Goal: Task Accomplishment & Management: Manage account settings

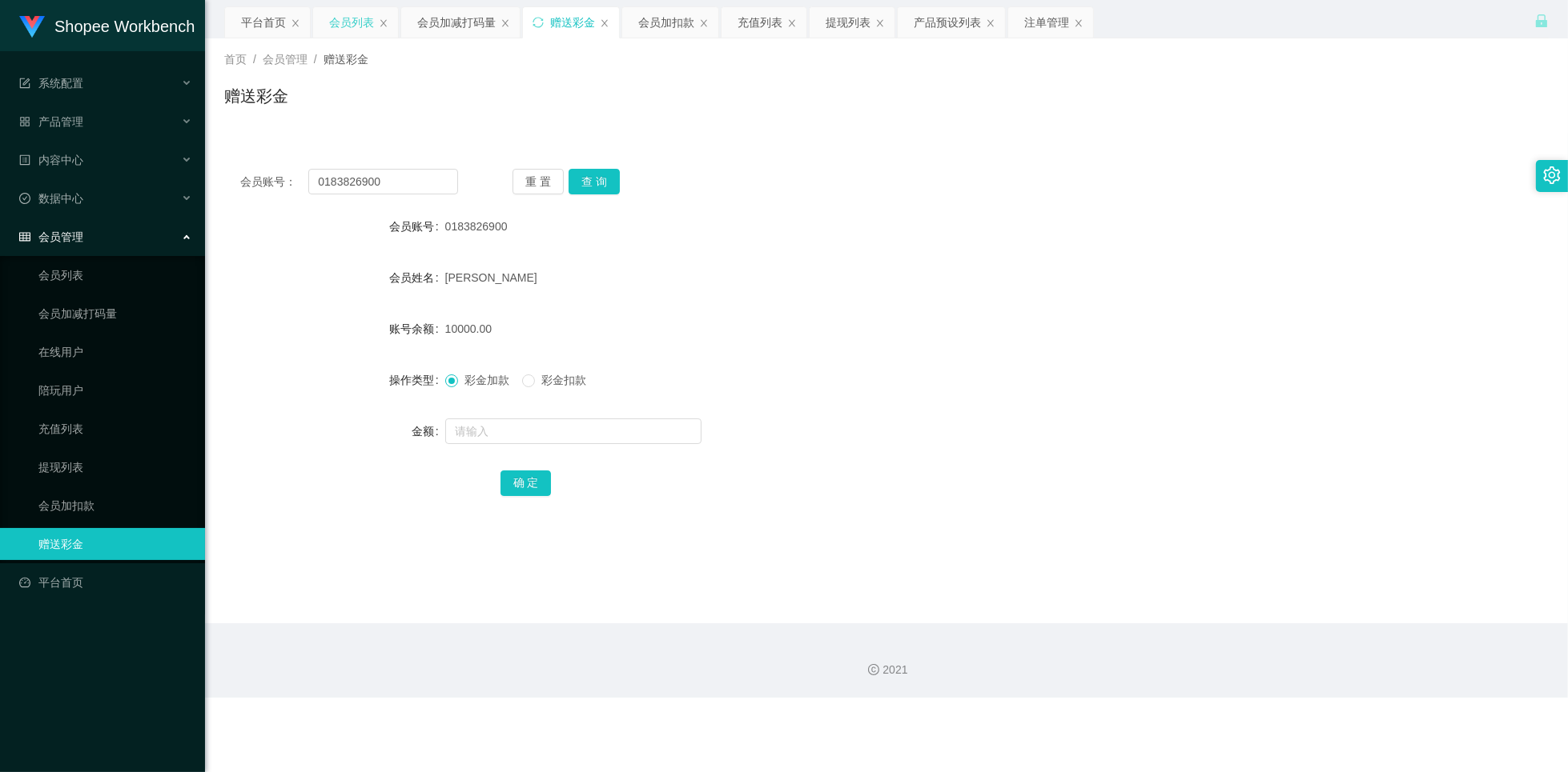
click at [347, 37] on div "会员列表" at bounding box center [352, 22] width 45 height 31
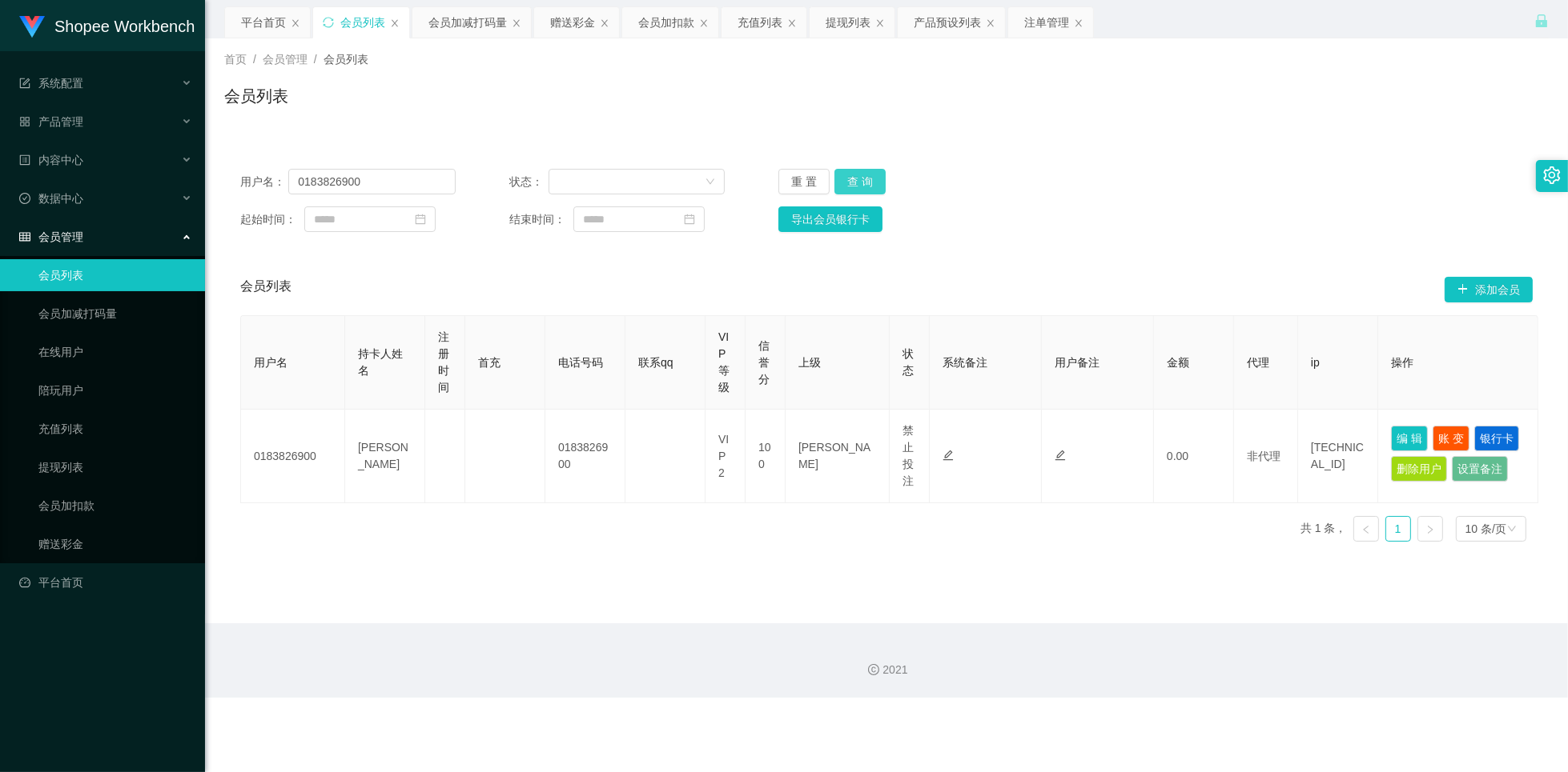
click at [864, 177] on button "查 询" at bounding box center [860, 182] width 51 height 26
click at [409, 192] on input "0183826900" at bounding box center [372, 182] width 167 height 26
click at [409, 187] on input "0183826900" at bounding box center [372, 182] width 167 height 26
paste input "现在轮到你下单，是否准备好？"
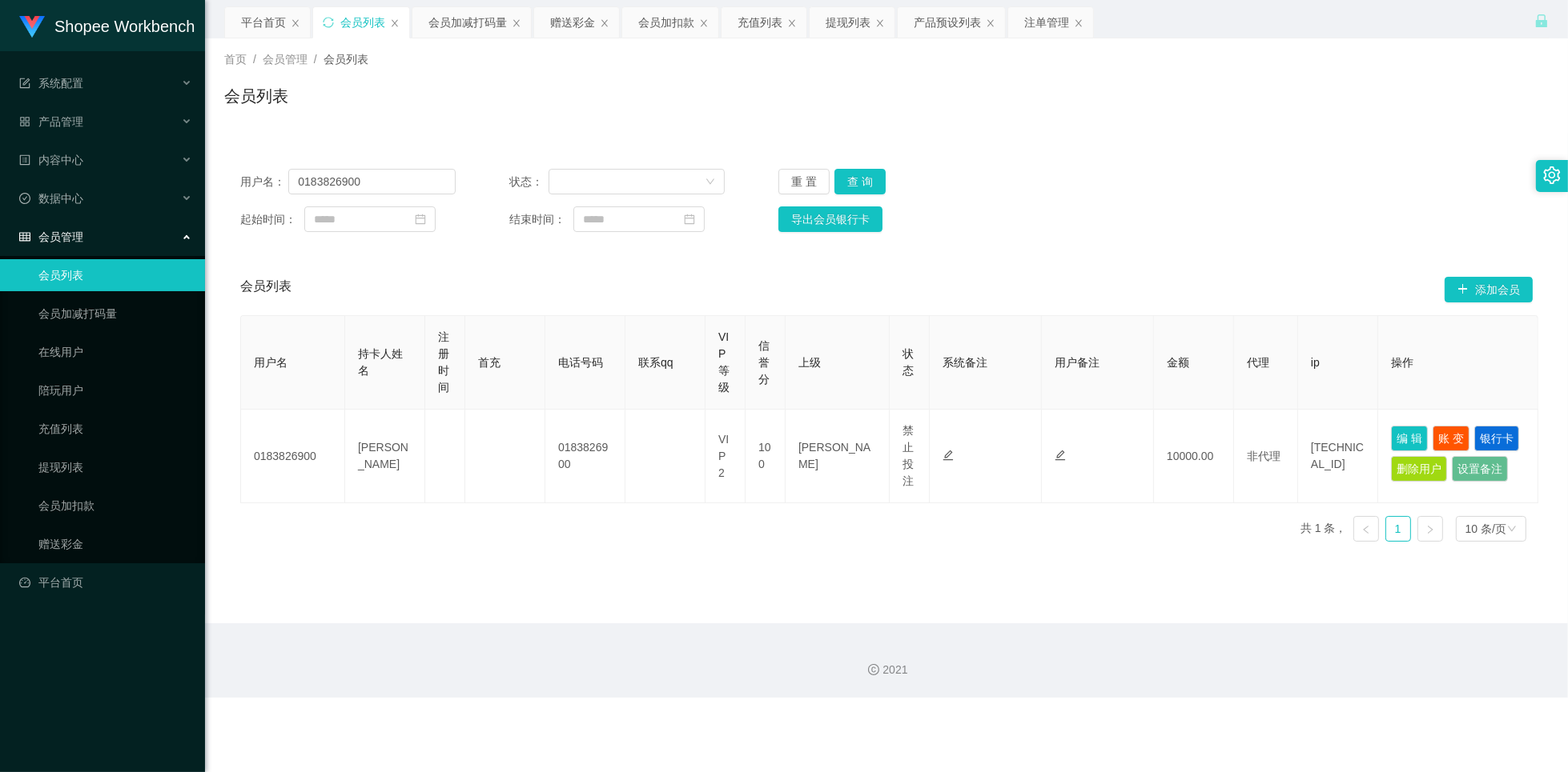
click at [532, 658] on div "2021" at bounding box center [886, 660] width 1363 height 74
click at [389, 177] on input "0183826900" at bounding box center [372, 182] width 167 height 26
paste input "abcdefghijklmn"
type input "abcdefghijklmn"
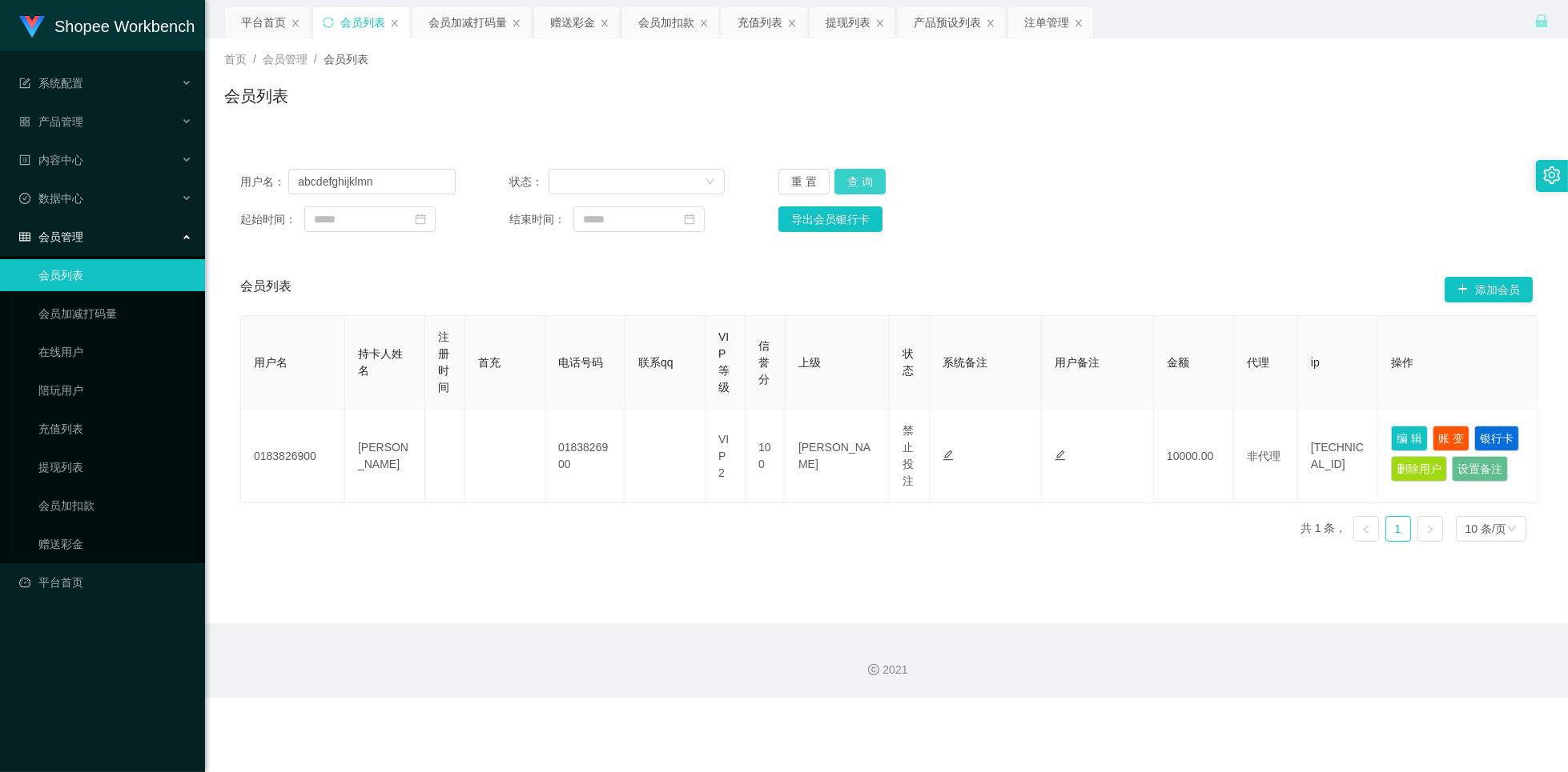
click at [857, 177] on button "查 询" at bounding box center [860, 182] width 51 height 26
click at [856, 177] on button "查 询" at bounding box center [860, 182] width 51 height 26
click at [487, 22] on div "会员加减打码量" at bounding box center [468, 22] width 79 height 31
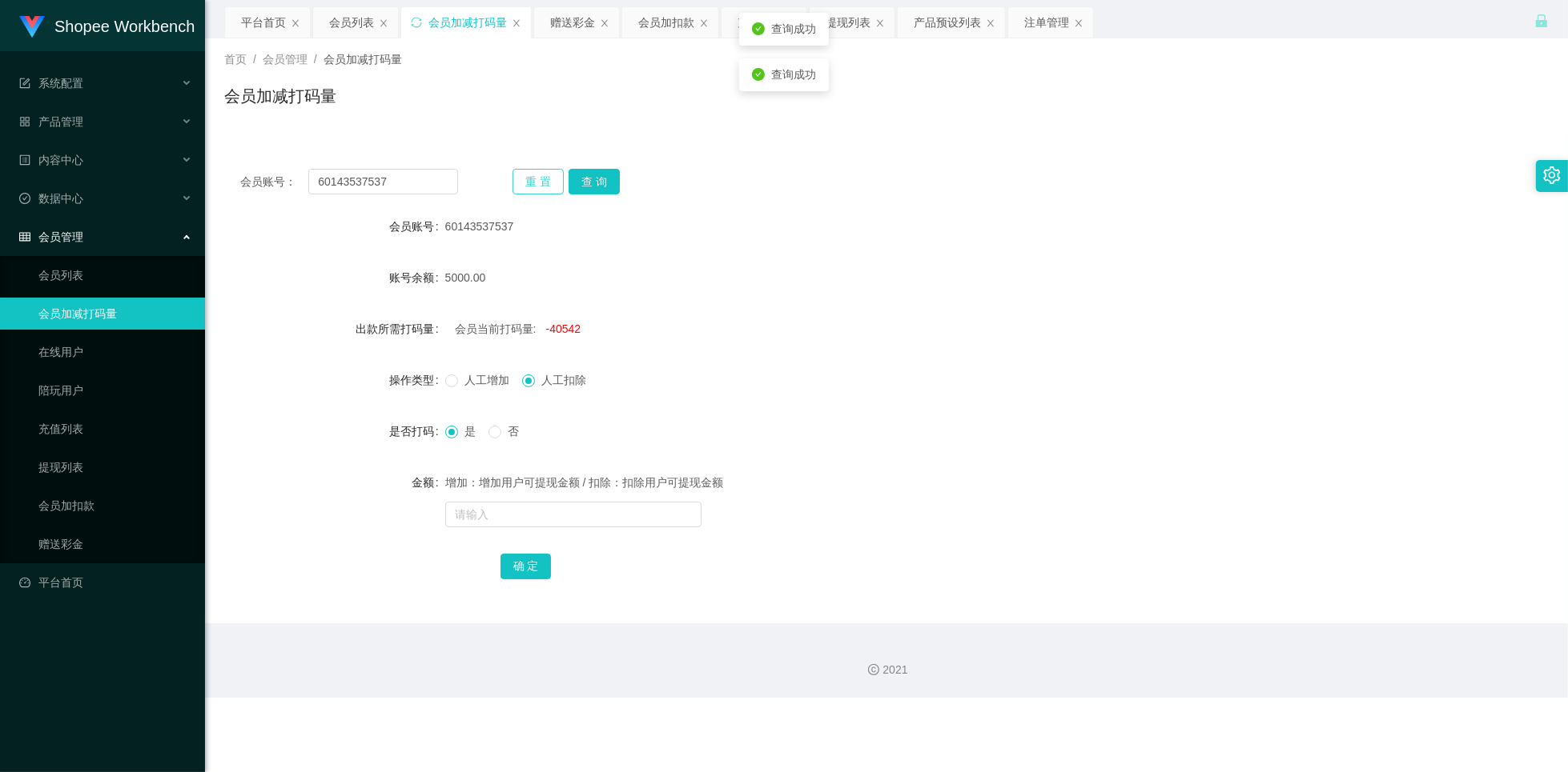
click at [534, 179] on button "重 置" at bounding box center [538, 182] width 51 height 26
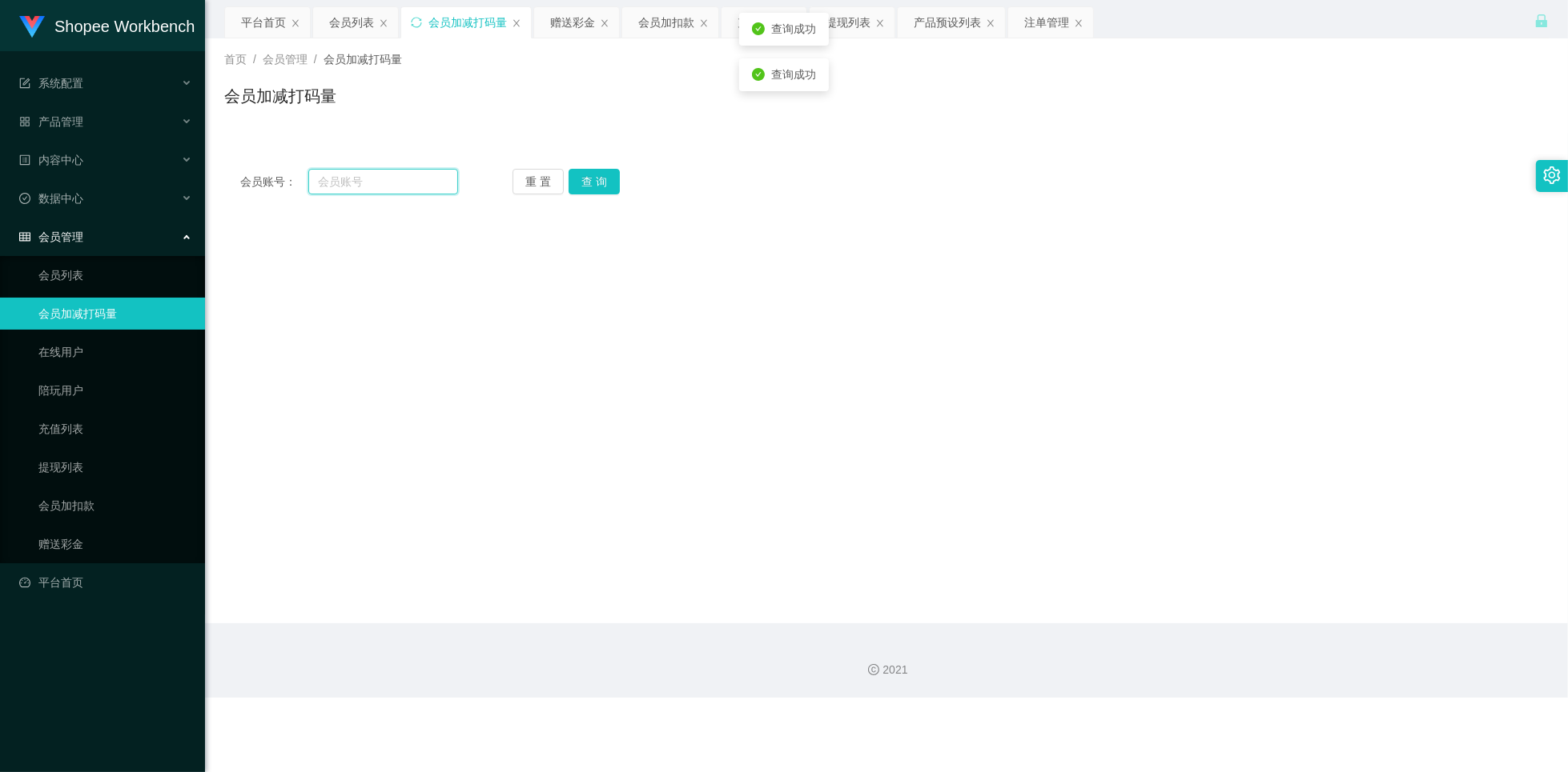
click at [406, 185] on input "text" at bounding box center [382, 182] width 149 height 26
paste input "abcdefghijklmn"
type input "abcdefghijklmn"
click at [575, 192] on button "查 询" at bounding box center [594, 182] width 51 height 26
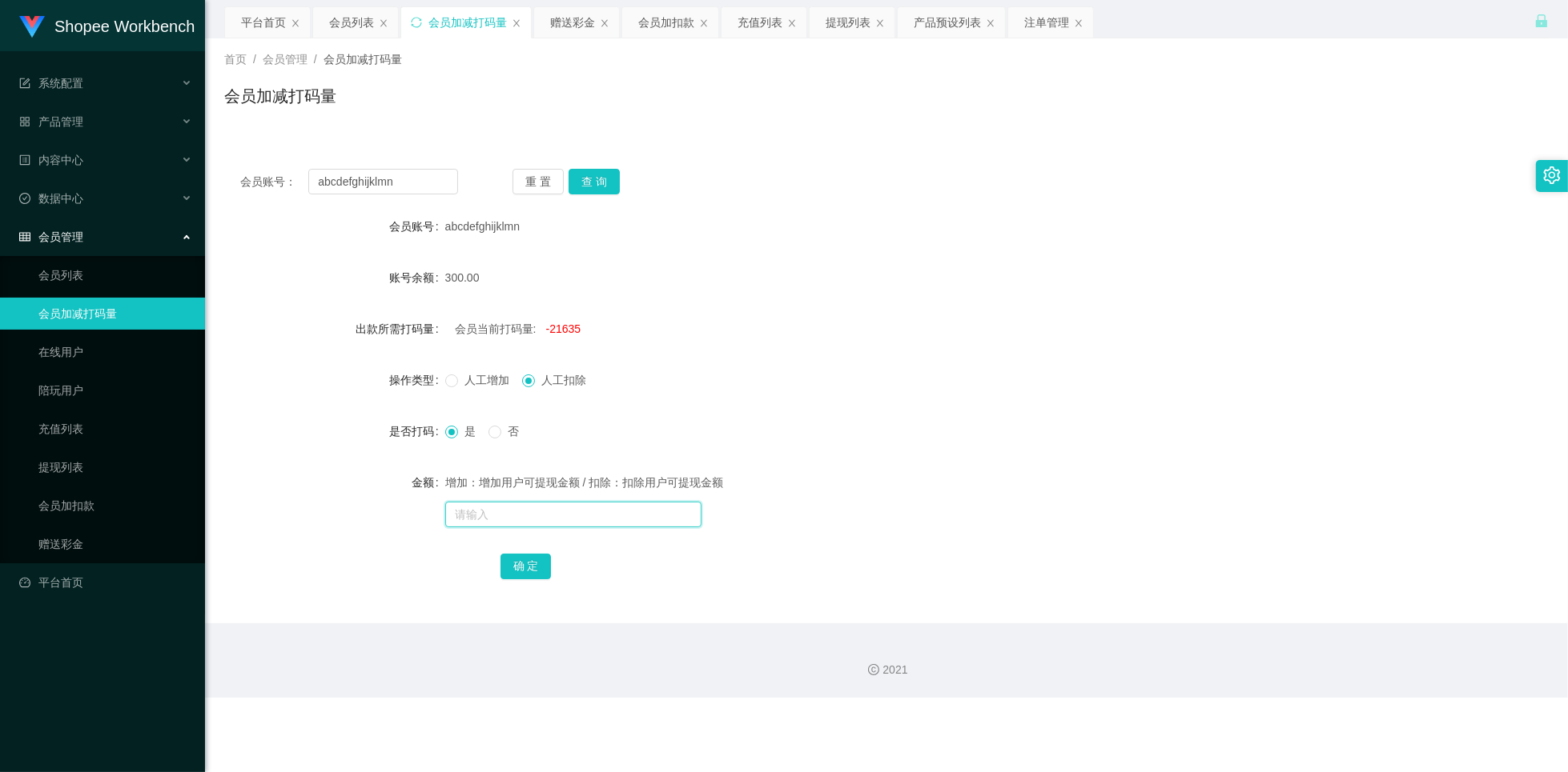
click at [520, 515] on input "text" at bounding box center [574, 514] width 256 height 26
type input "50000"
click at [543, 574] on button "确 定" at bounding box center [526, 566] width 51 height 26
click at [1035, 21] on div "注单管理" at bounding box center [1046, 22] width 45 height 31
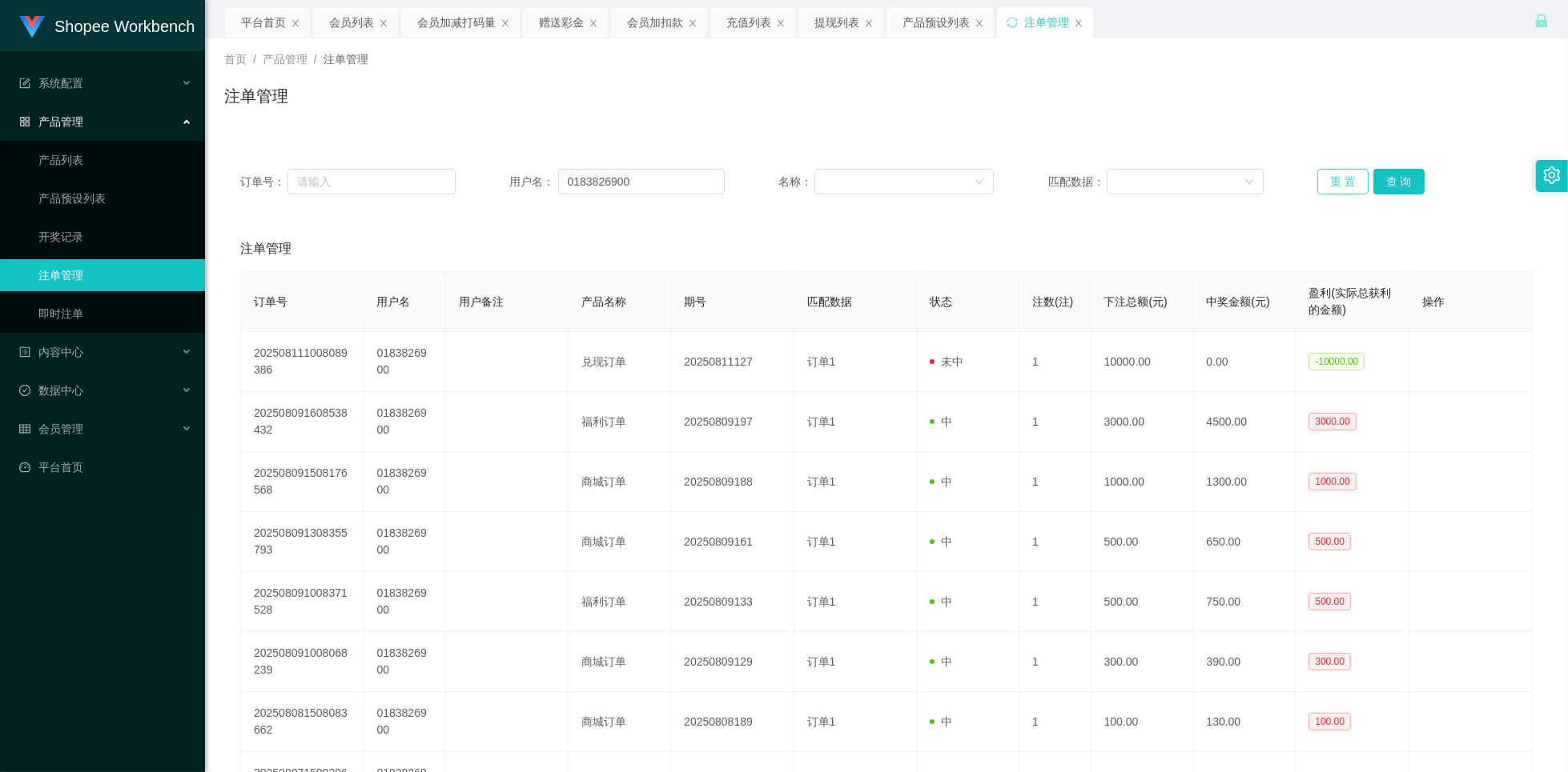
click at [1326, 183] on button "重 置" at bounding box center [1343, 182] width 51 height 26
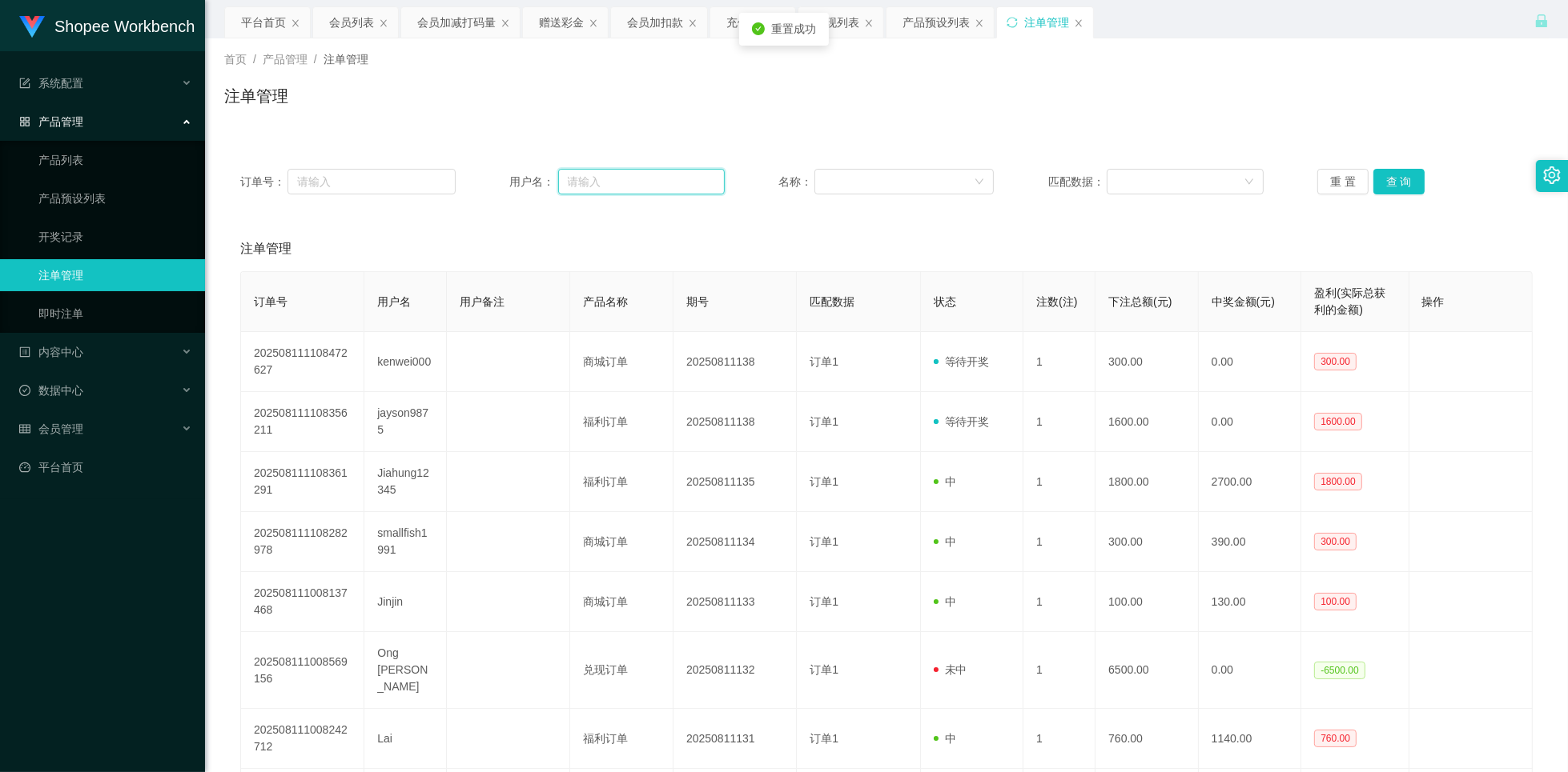
click at [672, 176] on input "text" at bounding box center [642, 182] width 167 height 26
paste input "abcdefghijklmn"
type input "abcdefghijklmn"
click at [1395, 183] on button "查 询" at bounding box center [1399, 182] width 51 height 26
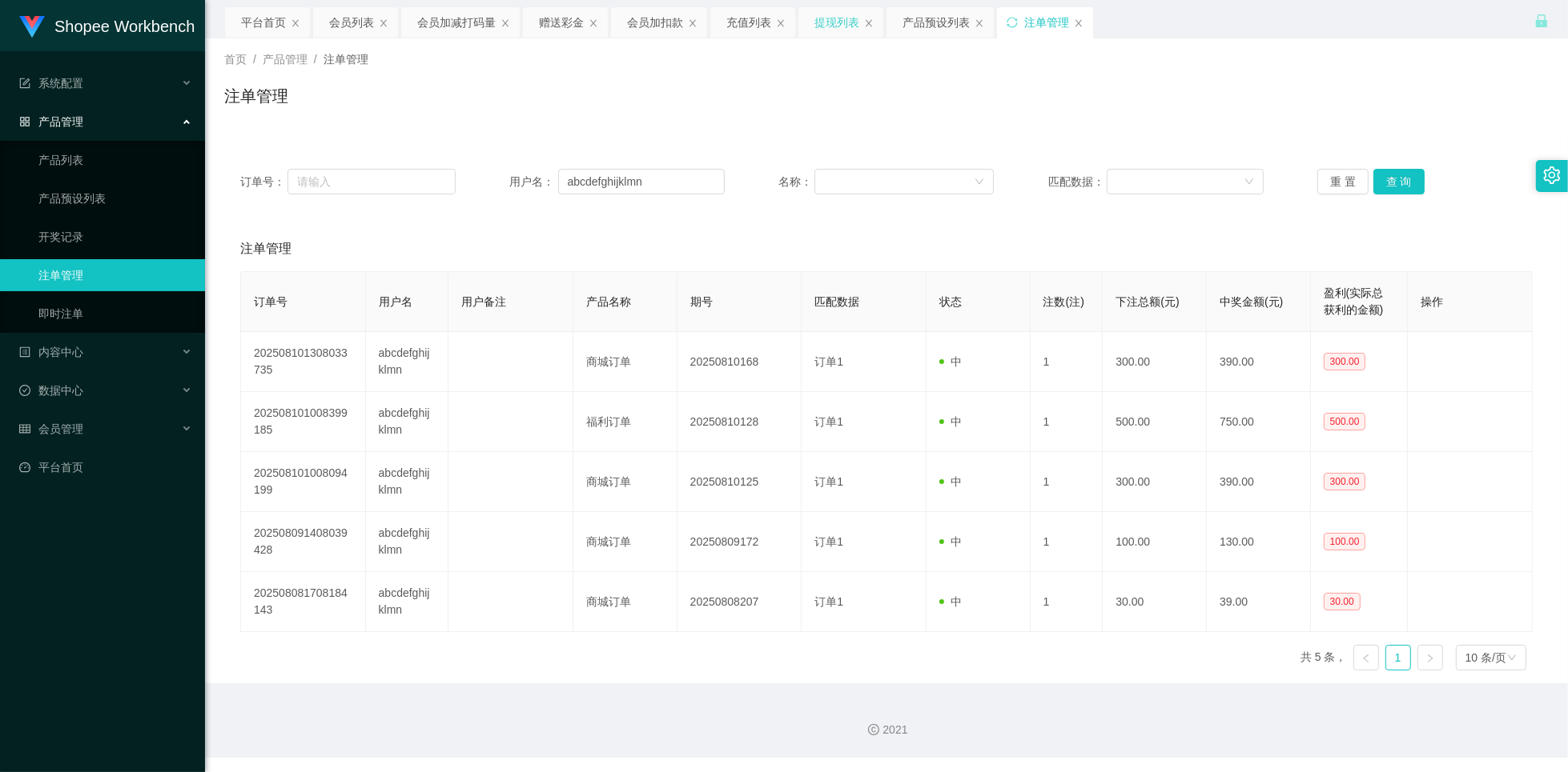
click at [820, 32] on div "提现列表" at bounding box center [836, 22] width 45 height 31
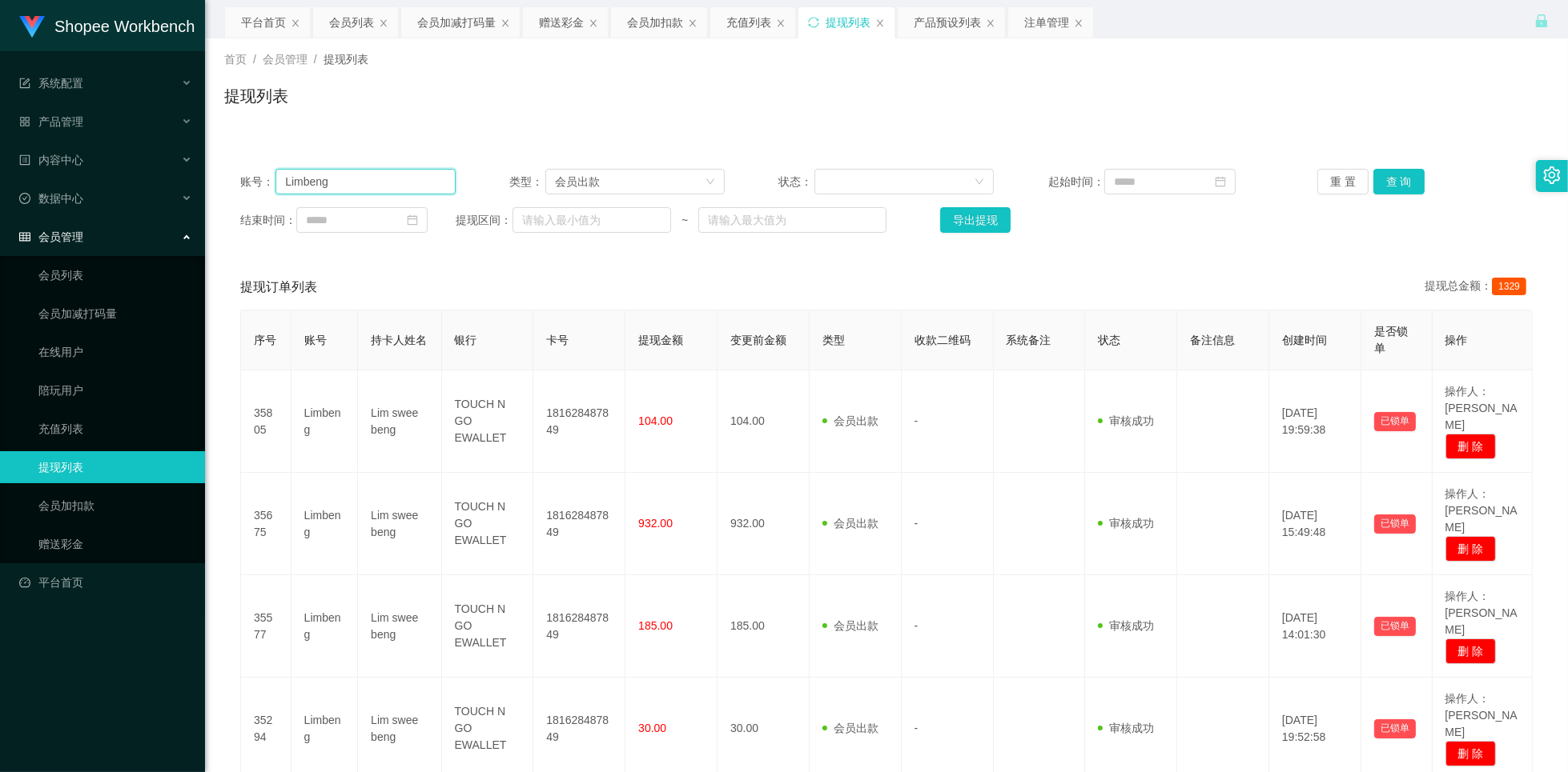
click at [366, 179] on input "Limbeng" at bounding box center [365, 182] width 180 height 26
click at [366, 180] on input "Limbeng" at bounding box center [365, 182] width 180 height 26
paste input "abcdefghijklmn"
type input "abcdefghijklmn"
click at [1403, 185] on button "查 询" at bounding box center [1399, 182] width 51 height 26
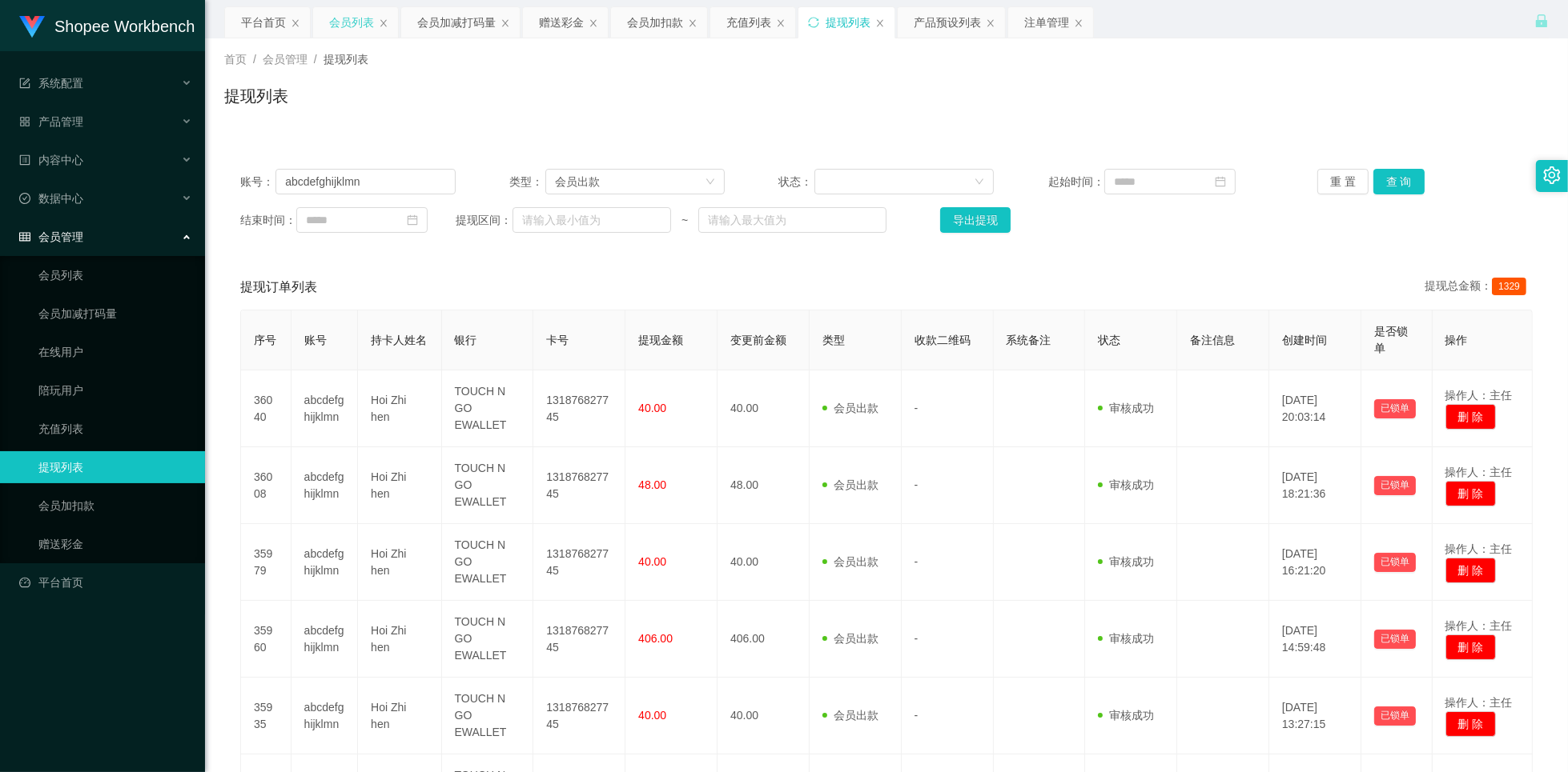
click at [328, 20] on div "会员列表" at bounding box center [355, 22] width 85 height 31
click at [353, 26] on div "会员列表" at bounding box center [352, 22] width 45 height 31
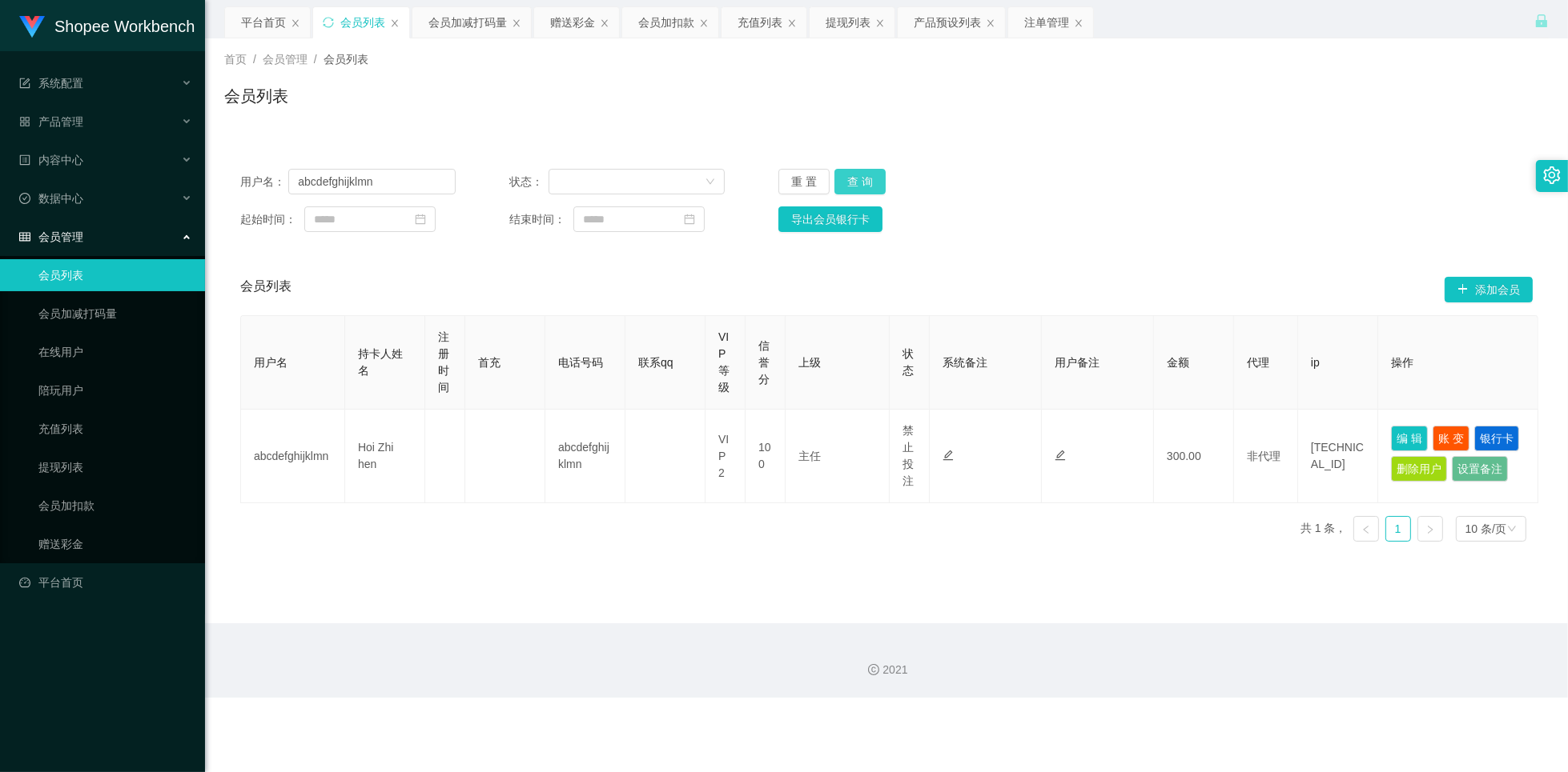
click at [861, 183] on button "查 询" at bounding box center [860, 182] width 51 height 26
click at [856, 184] on button "查 询" at bounding box center [860, 182] width 51 height 26
click at [858, 187] on button "查 询" at bounding box center [860, 182] width 51 height 26
click at [858, 188] on button "查 询" at bounding box center [868, 182] width 69 height 26
click at [872, 183] on button "查 询" at bounding box center [860, 182] width 51 height 26
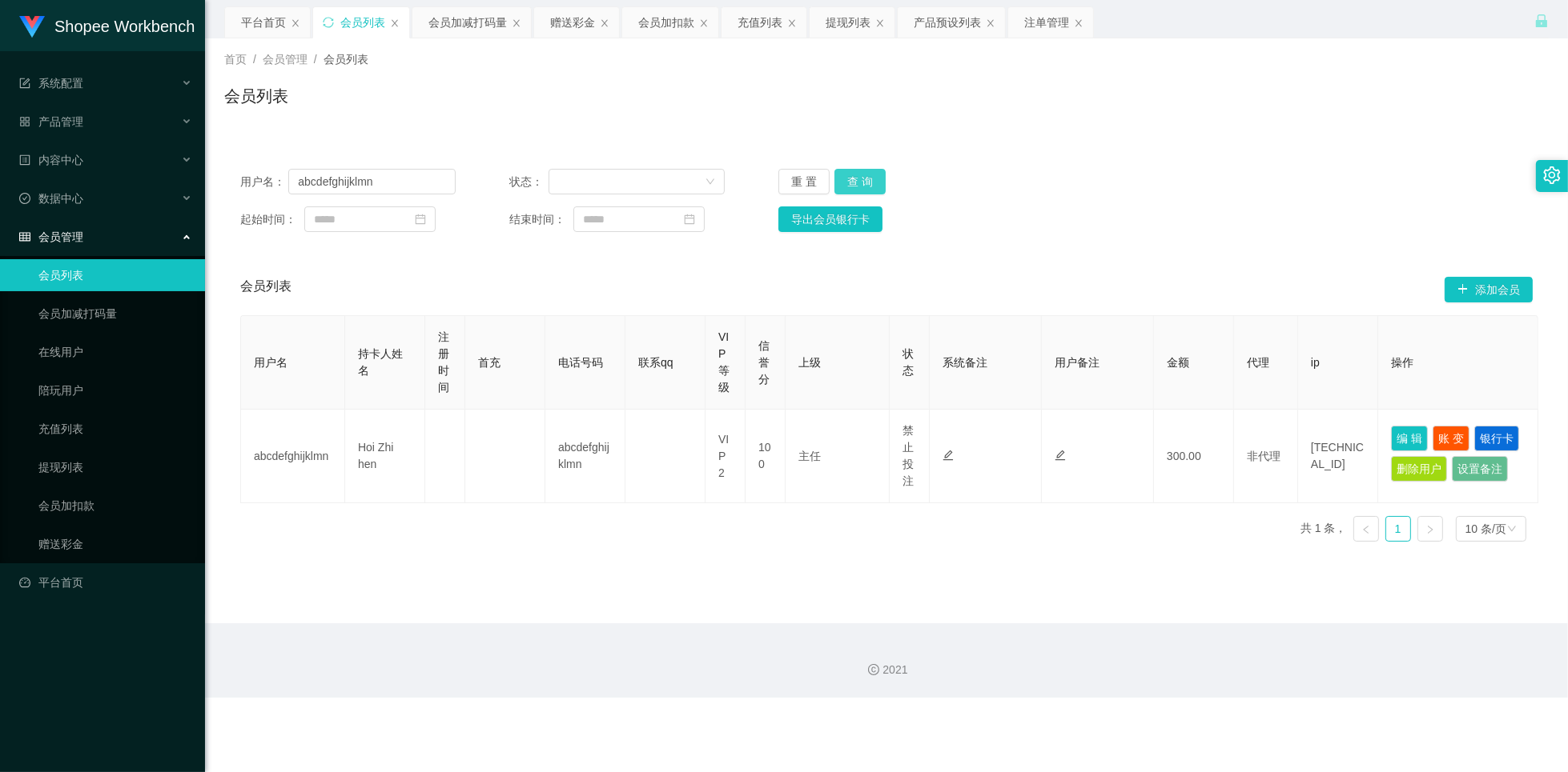
click at [881, 182] on button "查 询" at bounding box center [860, 182] width 51 height 26
click at [866, 186] on button "查 询" at bounding box center [860, 182] width 51 height 26
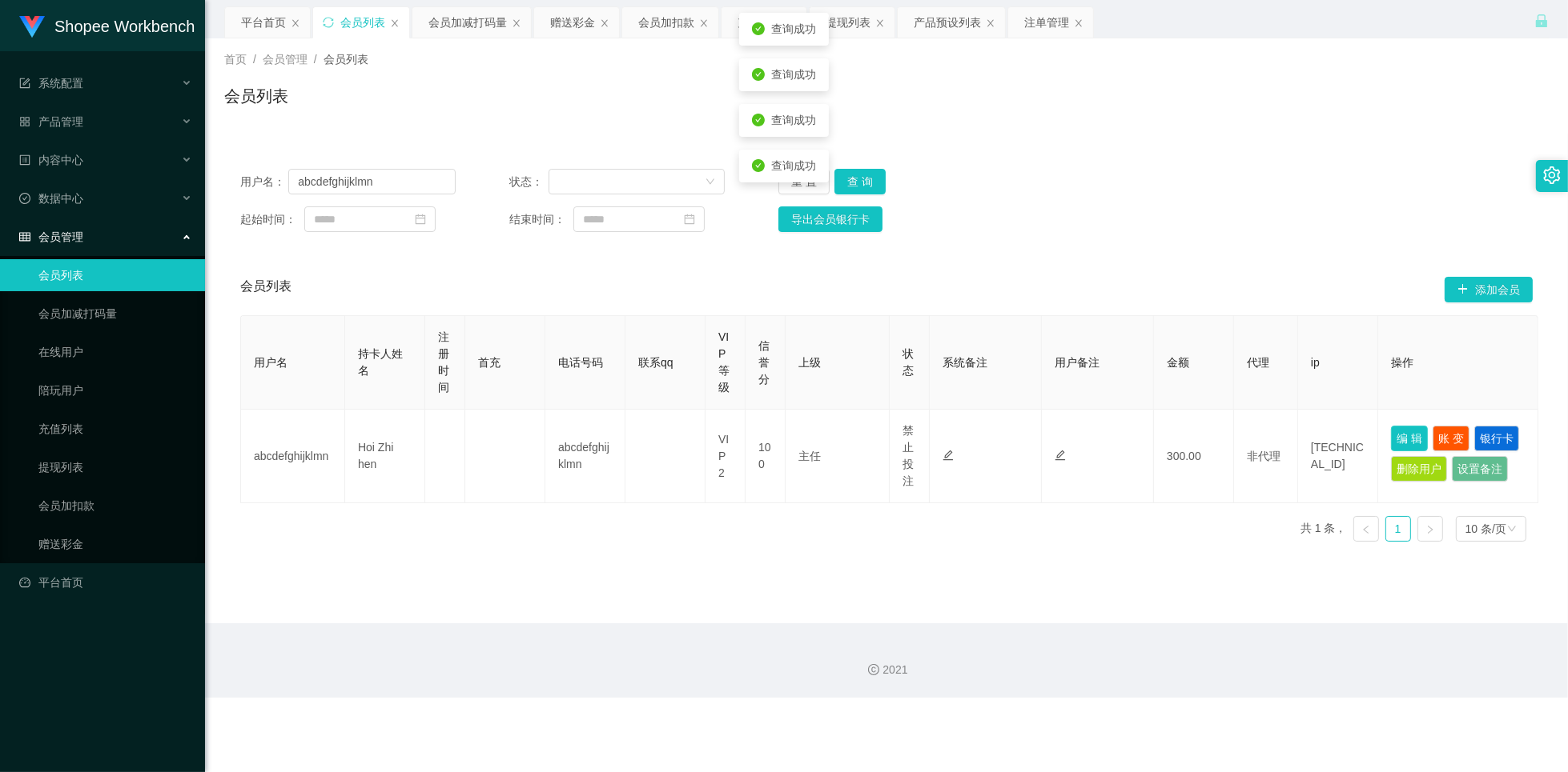
click at [1402, 438] on button "编 辑" at bounding box center [1408, 438] width 37 height 26
type input "abcdefghijklmn"
type input "Hoi Zhi hen"
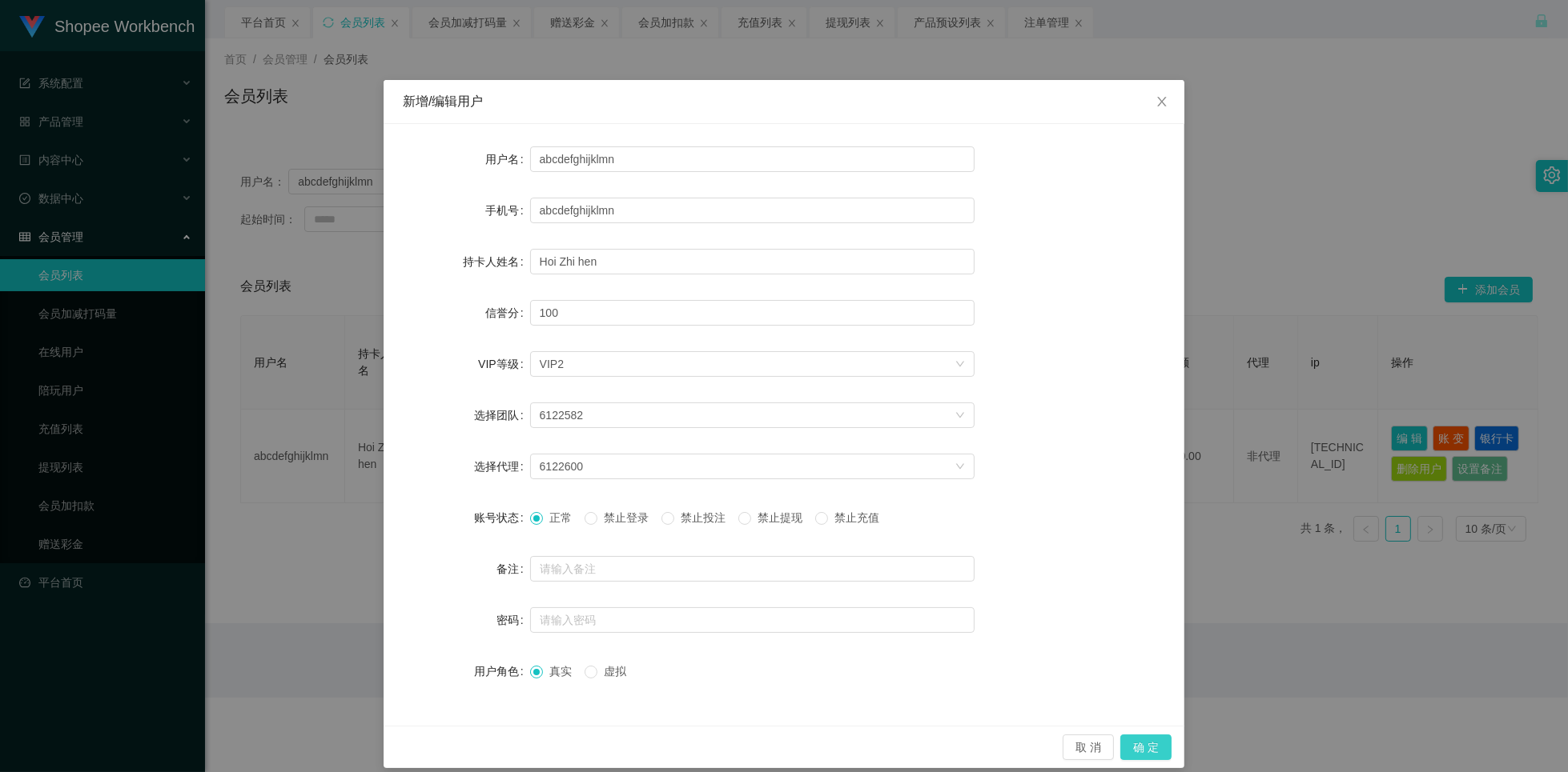
click at [1133, 747] on button "确 定" at bounding box center [1145, 747] width 51 height 26
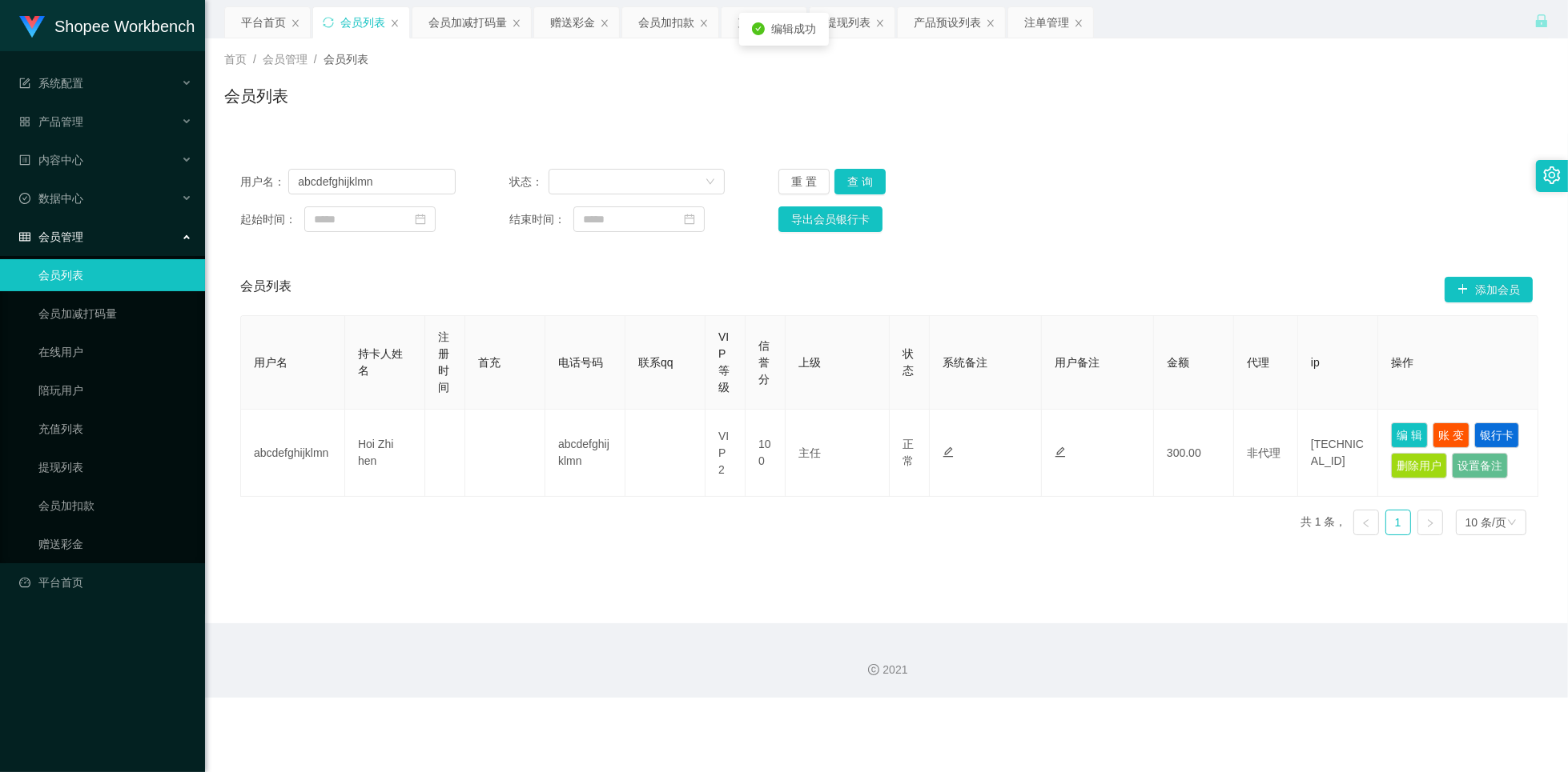
click at [1032, 165] on div "用户名： abcdefghijklmn 状态： 重 置 查 询 起始时间： 结束时间： 导出会员银行卡" at bounding box center [887, 200] width 1325 height 96
click at [873, 178] on button "查 询" at bounding box center [860, 182] width 51 height 26
click at [872, 185] on button "查 询" at bounding box center [860, 182] width 51 height 26
click at [870, 185] on button "查 询" at bounding box center [860, 182] width 51 height 26
click at [861, 183] on button "查 询" at bounding box center [860, 182] width 51 height 26
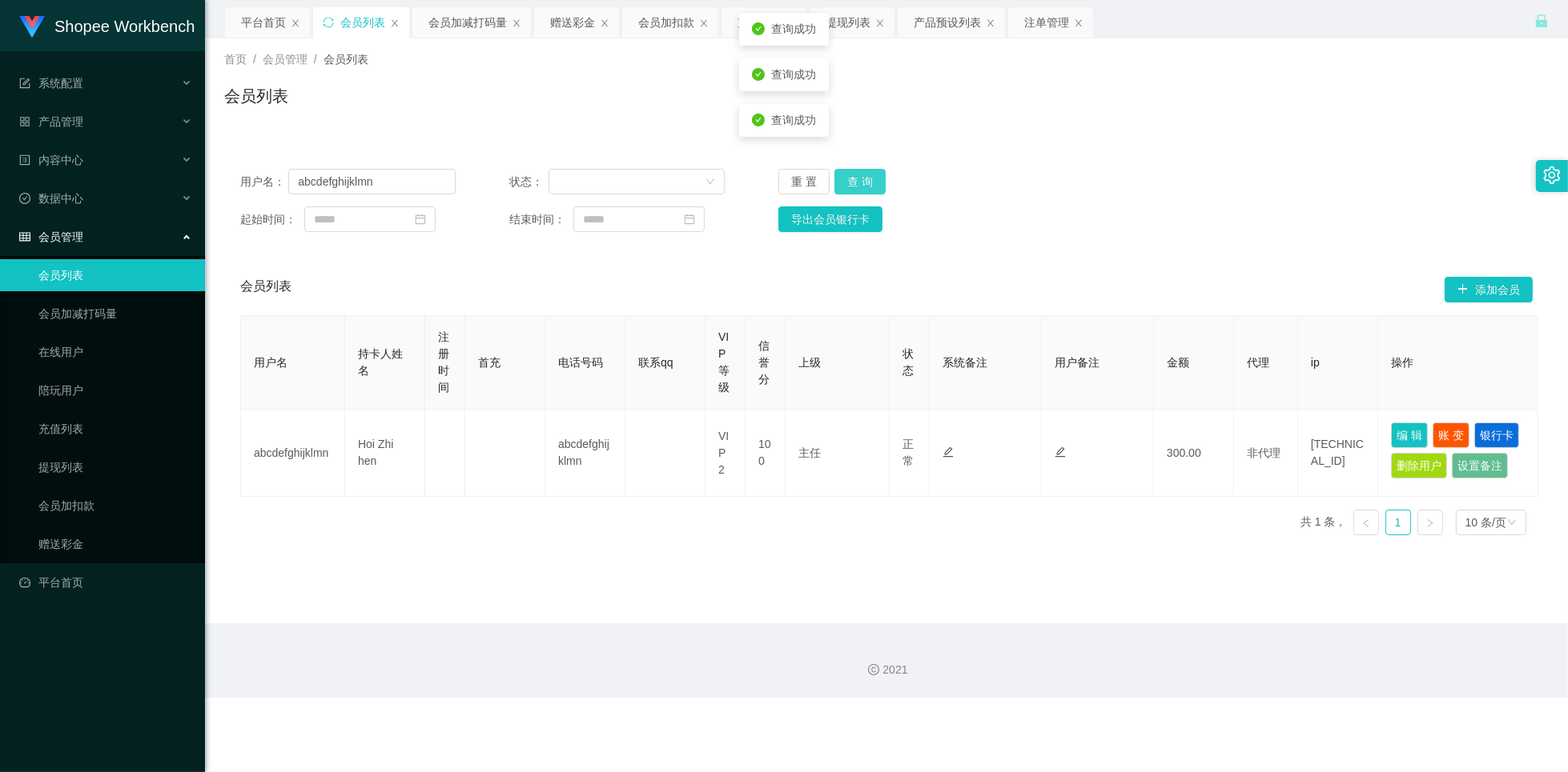
click at [861, 183] on button "查 询" at bounding box center [860, 182] width 51 height 26
click at [1046, 25] on div "注单管理" at bounding box center [1046, 22] width 45 height 31
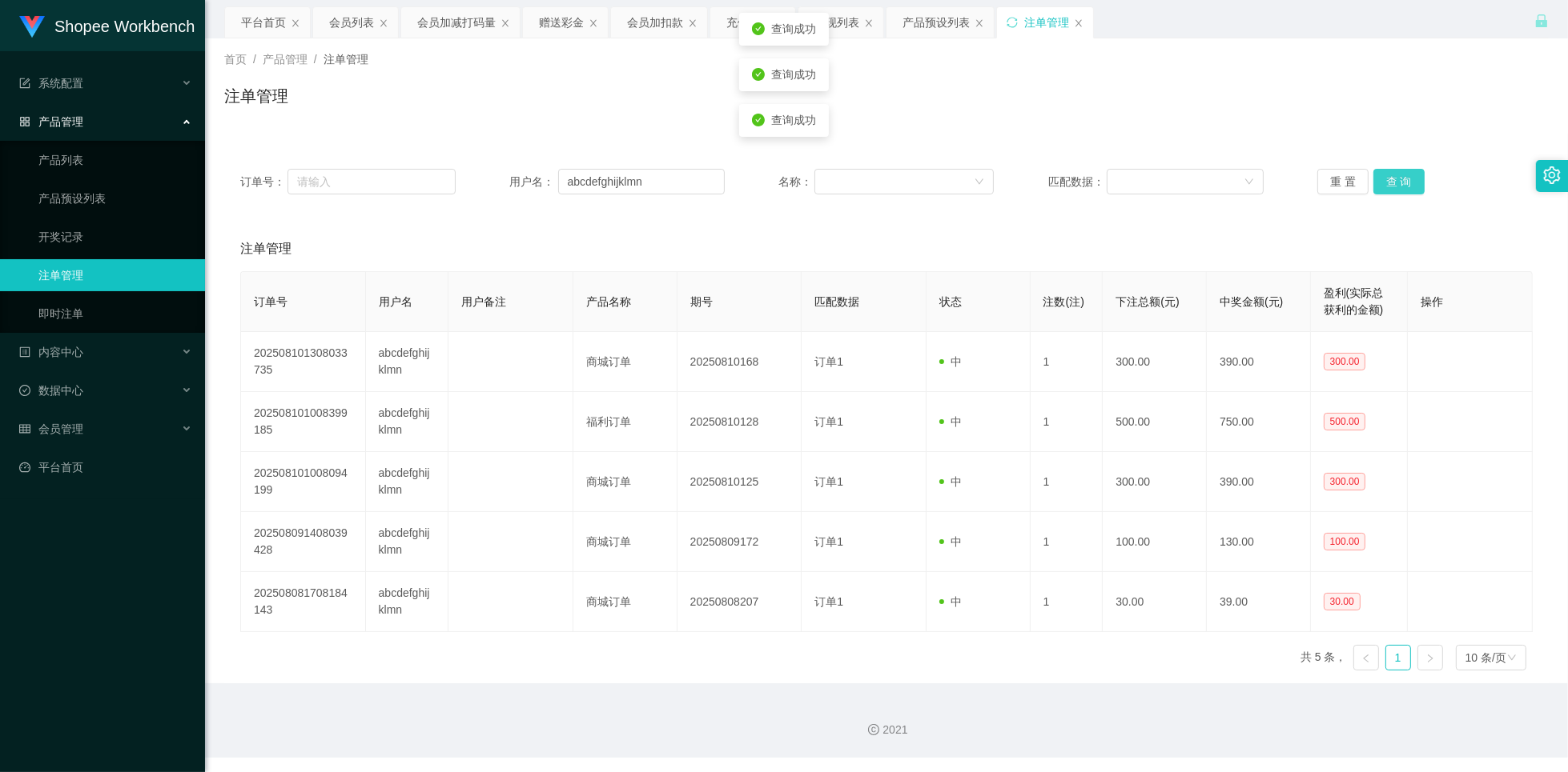
click at [1390, 178] on button "查 询" at bounding box center [1399, 182] width 51 height 26
click at [1396, 183] on button "查 询" at bounding box center [1399, 182] width 51 height 26
click at [355, 25] on div "会员列表" at bounding box center [352, 22] width 45 height 31
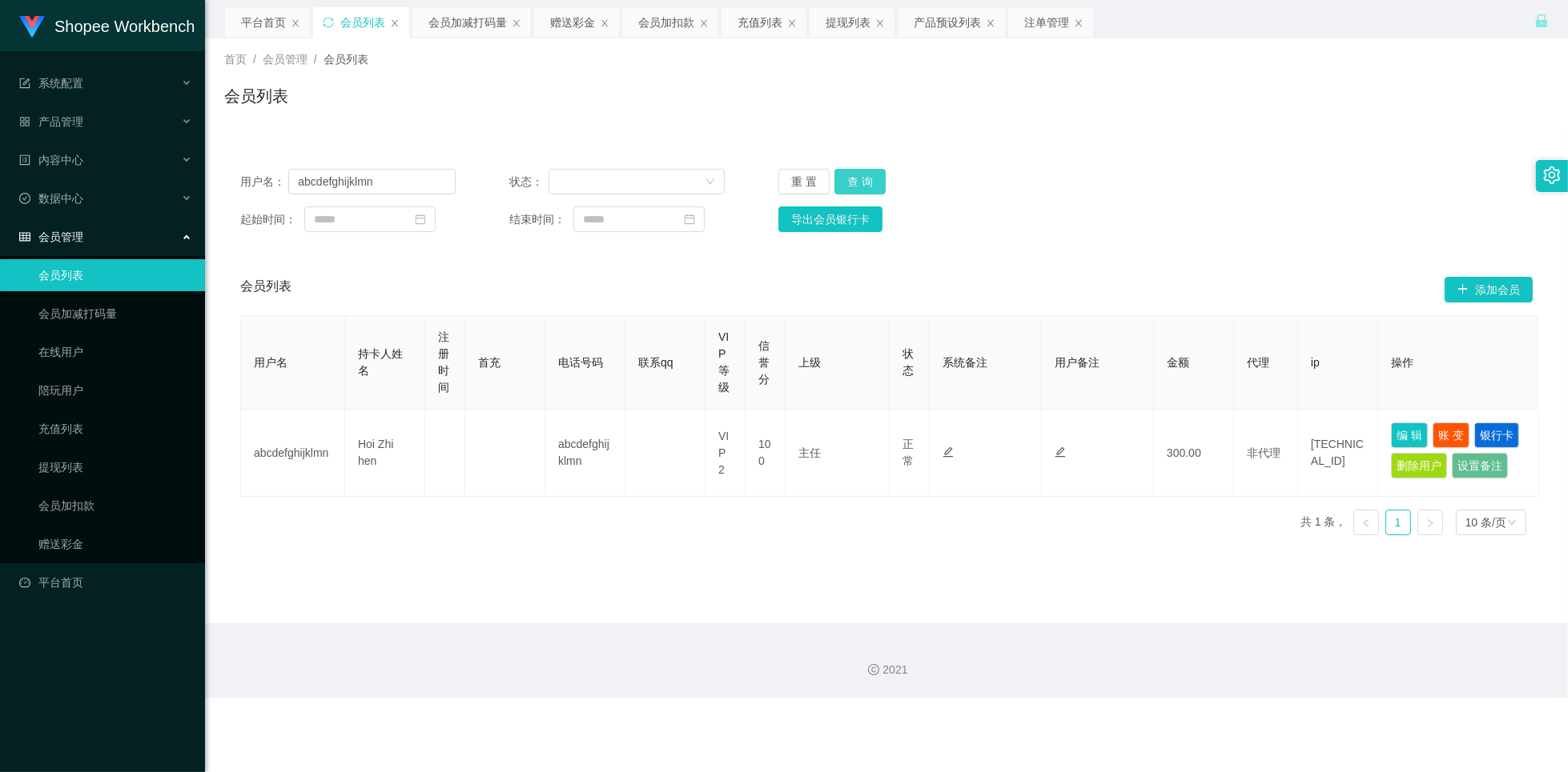
click at [861, 174] on button "查 询" at bounding box center [860, 182] width 51 height 26
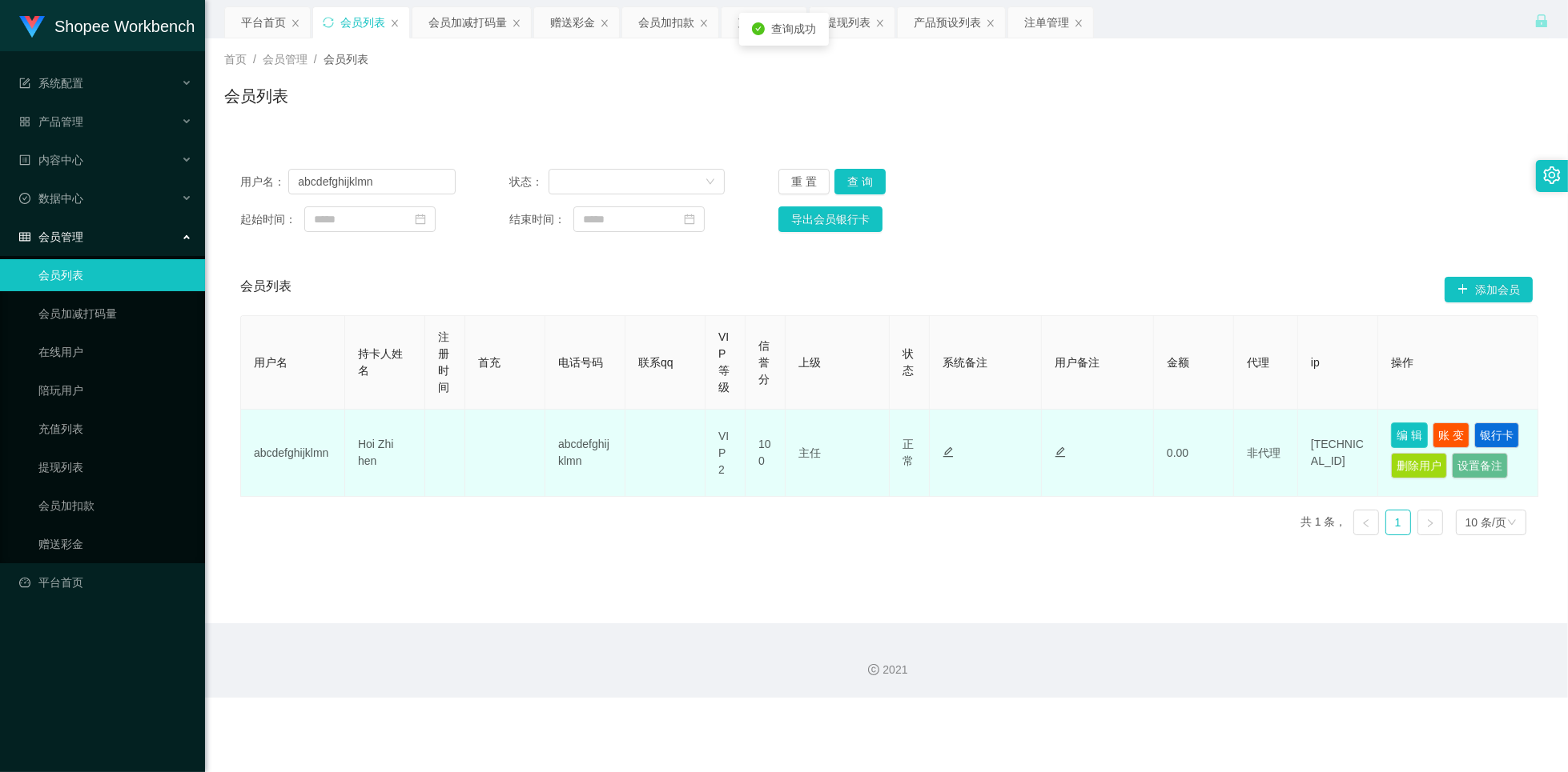
click at [1420, 432] on button "编 辑" at bounding box center [1408, 435] width 37 height 26
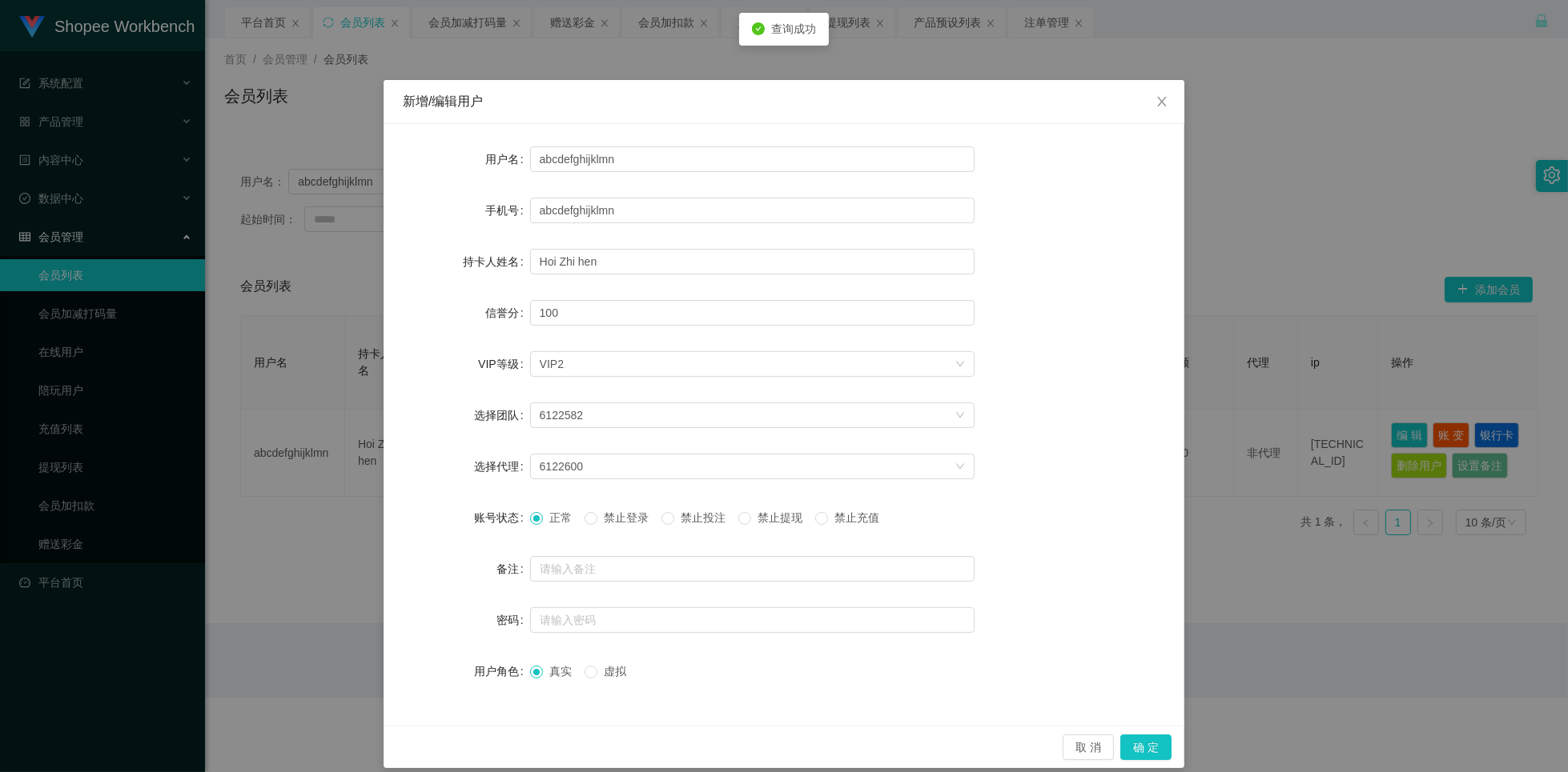
click at [703, 525] on div "正常 禁止登录 禁止投注 禁止提现 禁止充值" at bounding box center [752, 518] width 445 height 32
click at [688, 517] on span "禁止投注" at bounding box center [703, 517] width 58 height 13
click at [1140, 753] on button "确 定" at bounding box center [1145, 747] width 51 height 26
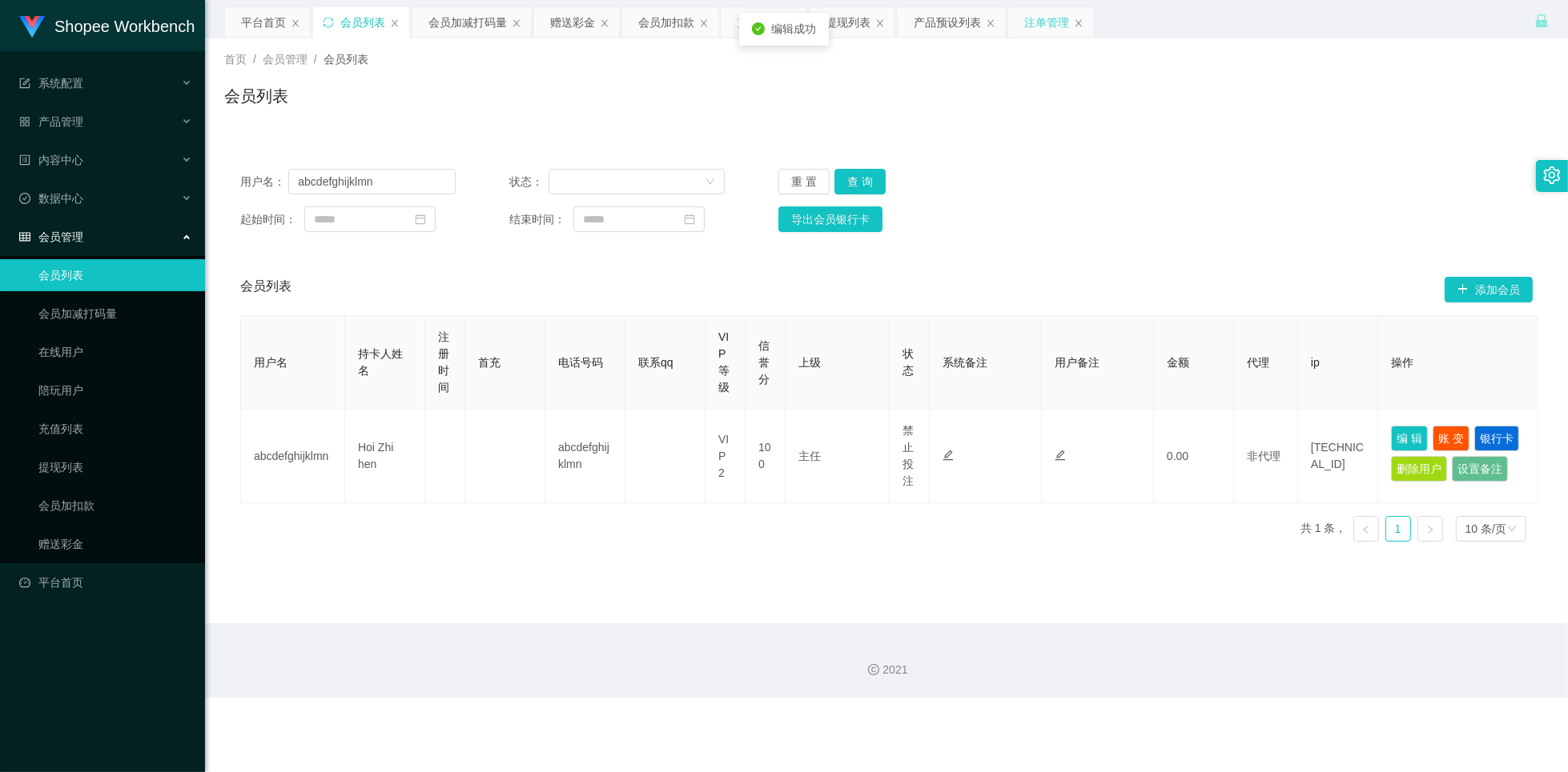
click at [1040, 21] on div "注单管理" at bounding box center [1046, 22] width 45 height 31
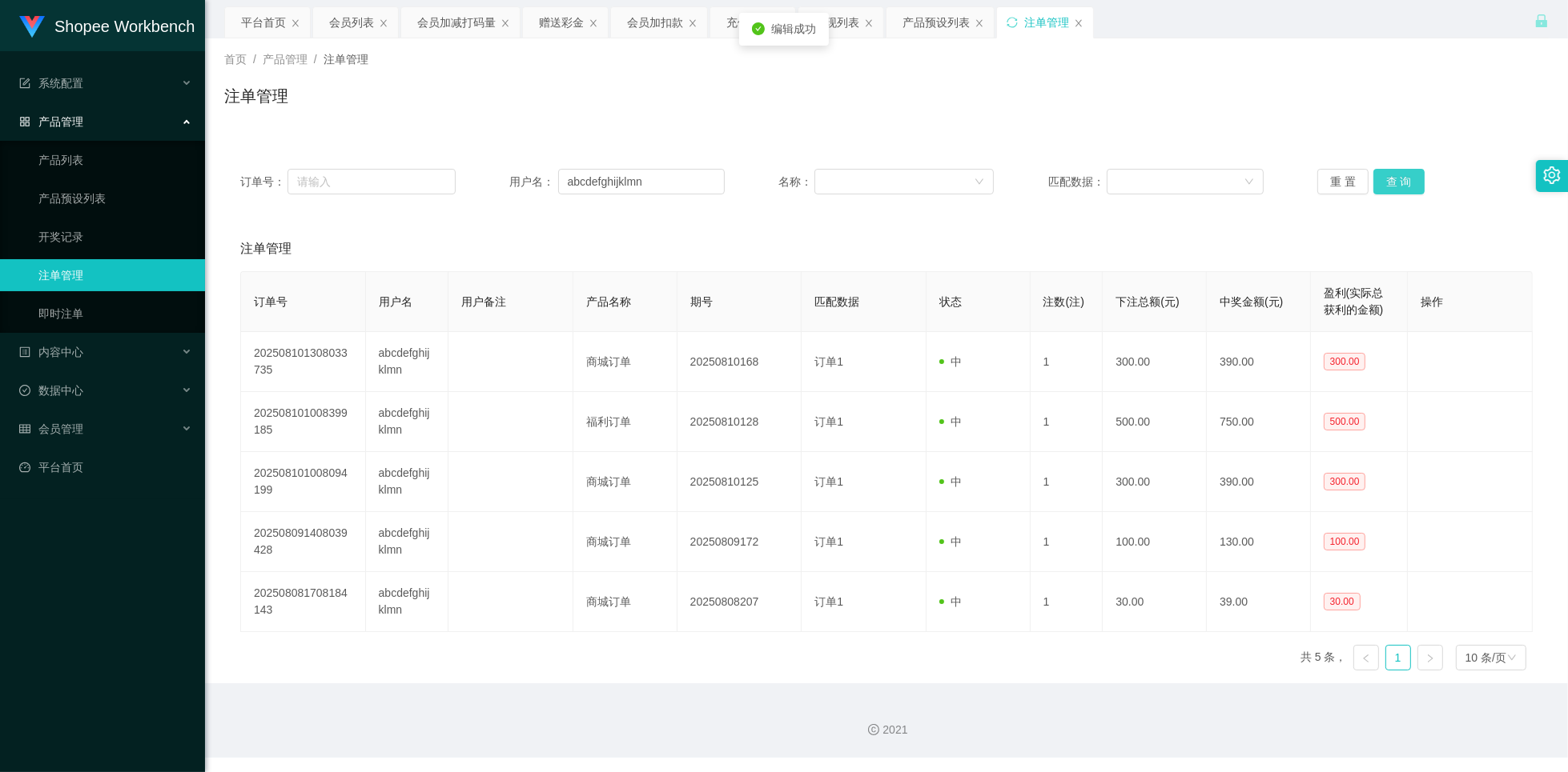
click at [1390, 182] on button "查 询" at bounding box center [1399, 182] width 51 height 26
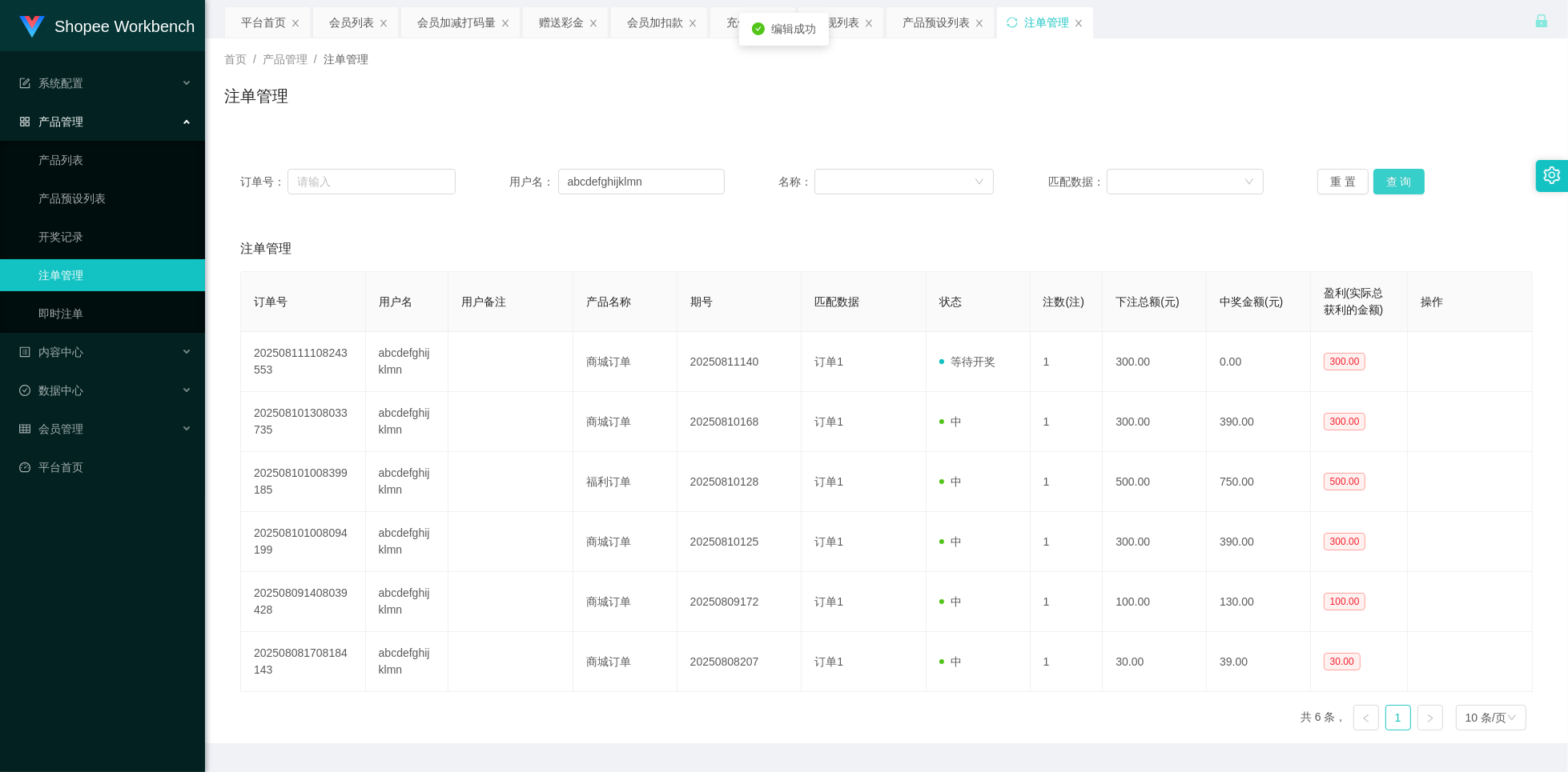
click at [1392, 182] on button "查 询" at bounding box center [1399, 182] width 51 height 26
click at [1384, 178] on button "查 询" at bounding box center [1399, 182] width 51 height 26
click at [1390, 180] on button "查 询" at bounding box center [1399, 182] width 51 height 26
click at [1394, 183] on button "查 询" at bounding box center [1399, 182] width 51 height 26
click at [1394, 183] on button "查 询" at bounding box center [1399, 182] width 51 height 26
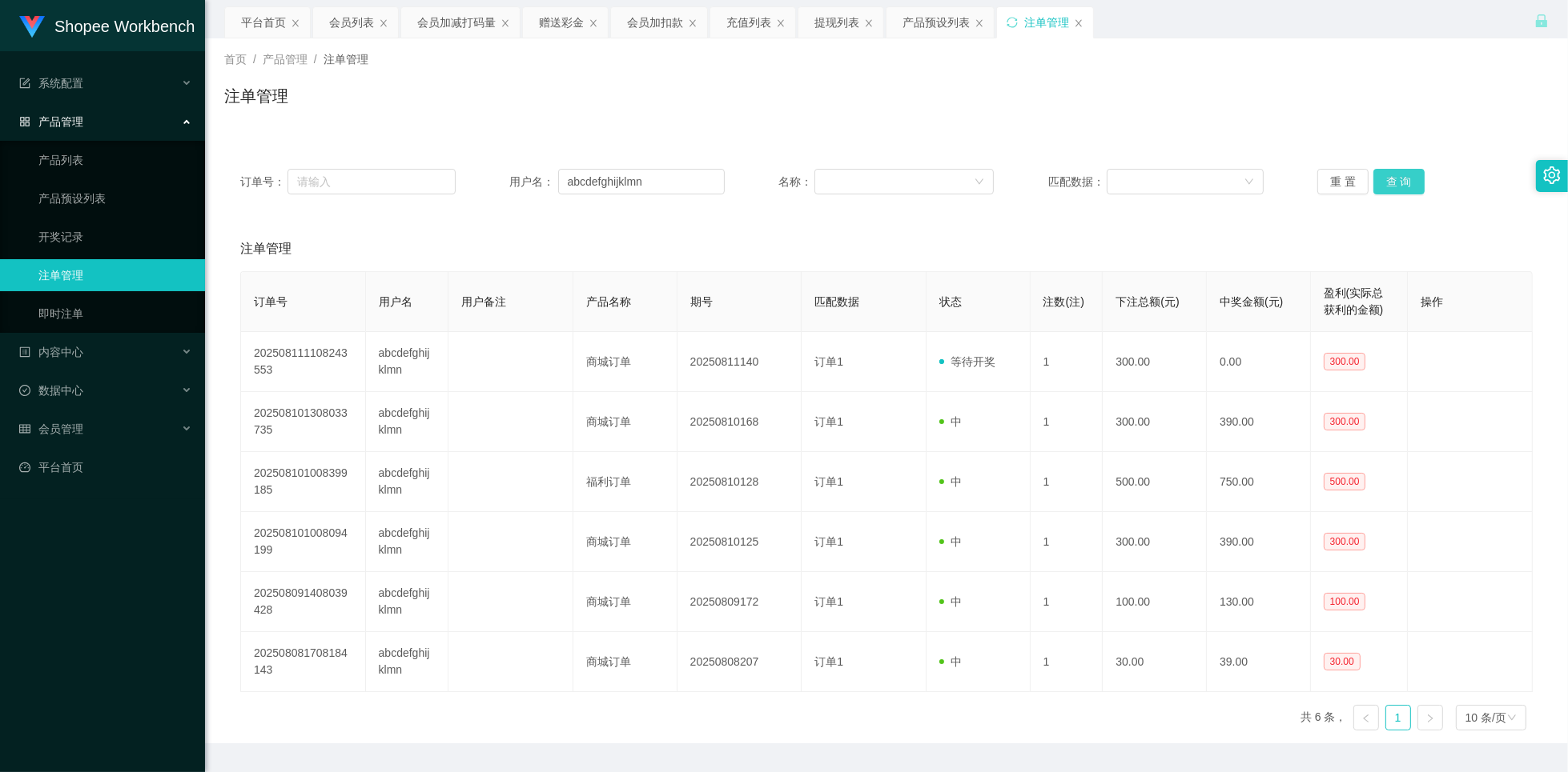
click at [1394, 183] on button "查 询" at bounding box center [1399, 182] width 51 height 26
click at [1394, 183] on div "重 置 查 询" at bounding box center [1425, 182] width 215 height 26
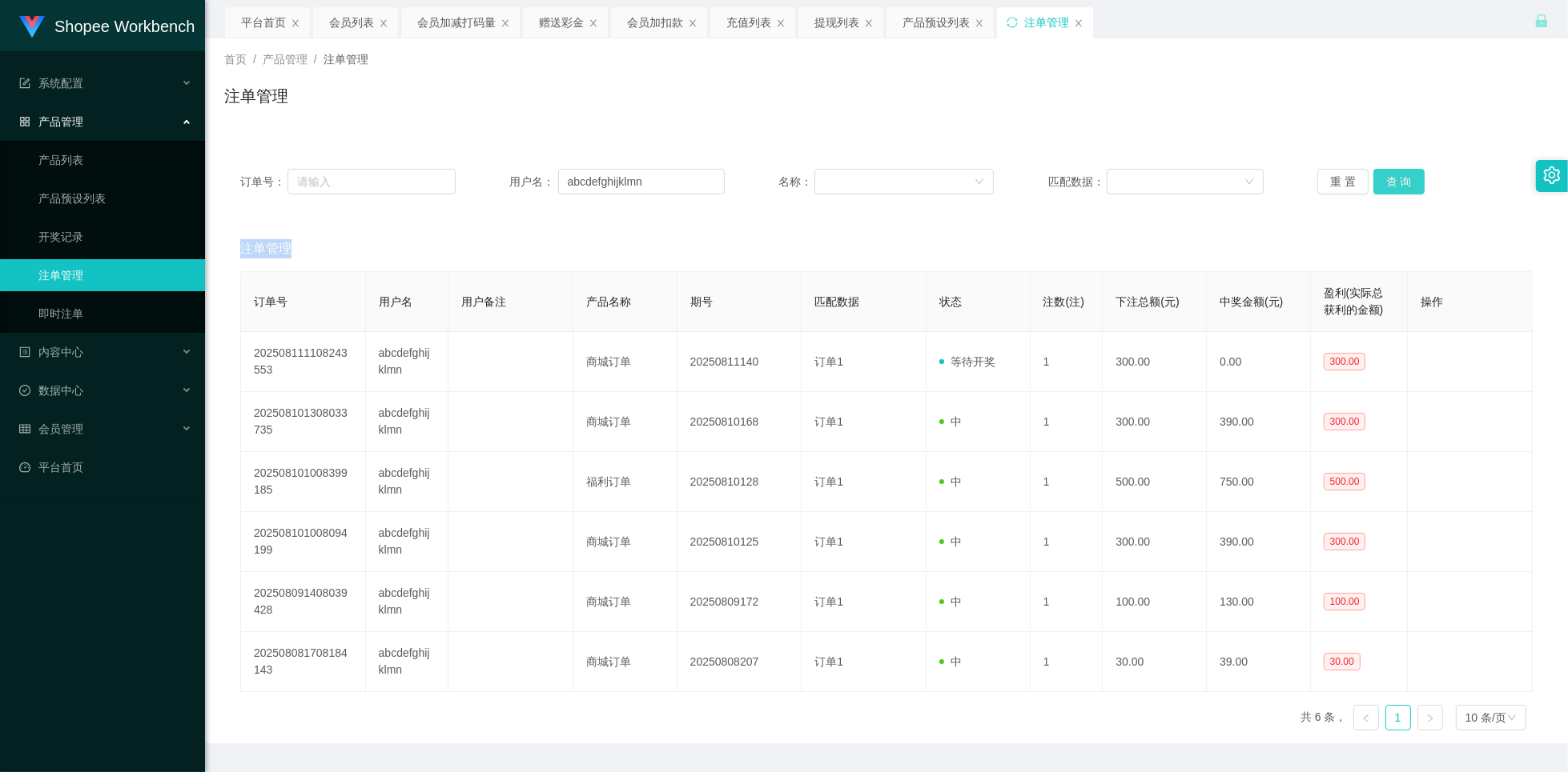
click at [1394, 183] on button "查 询" at bounding box center [1399, 182] width 51 height 26
click at [1392, 185] on button "查 询" at bounding box center [1399, 182] width 51 height 26
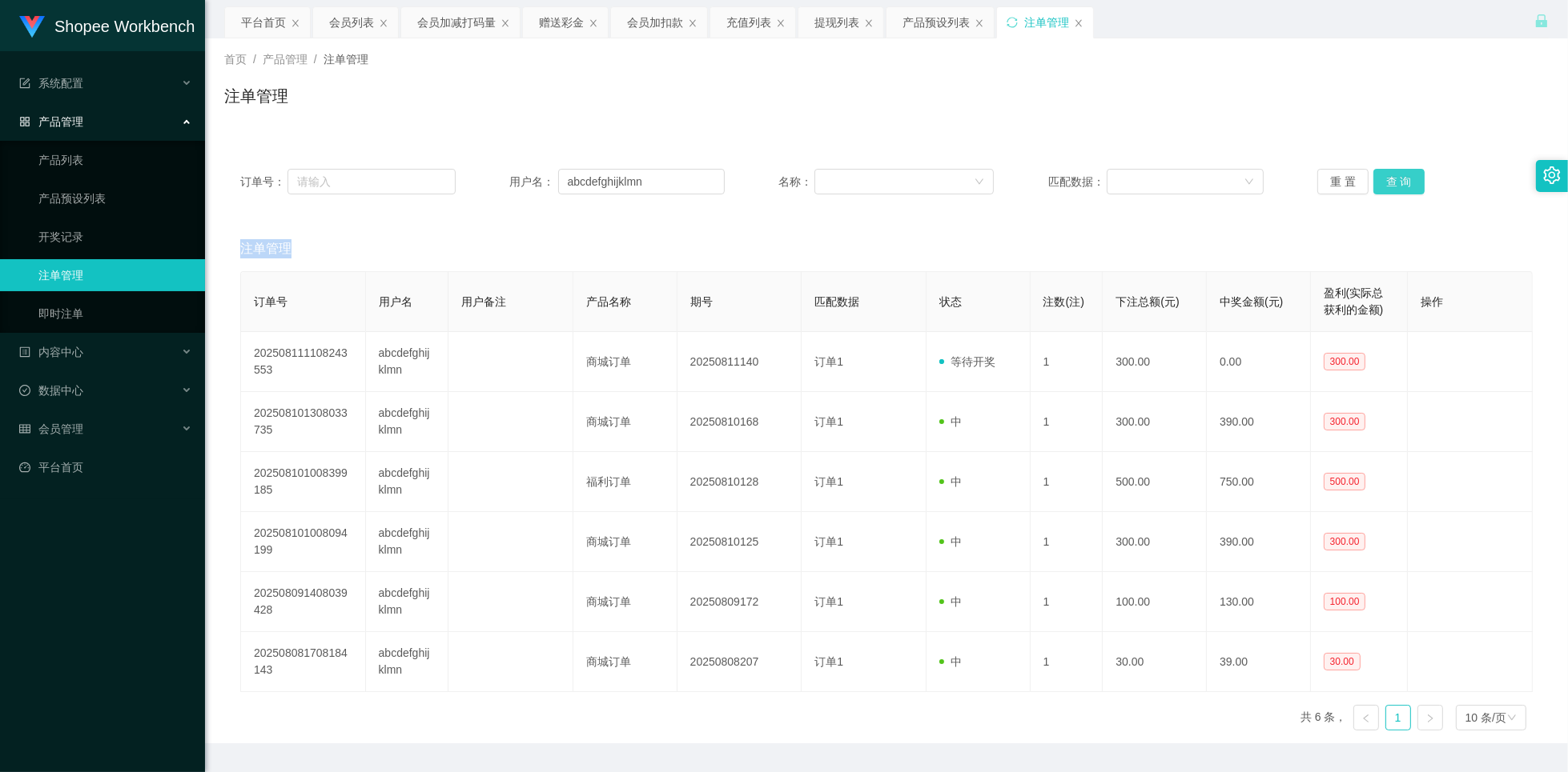
click at [1392, 185] on button "查 询" at bounding box center [1399, 182] width 51 height 26
click at [1392, 185] on button "查 询" at bounding box center [1408, 182] width 69 height 26
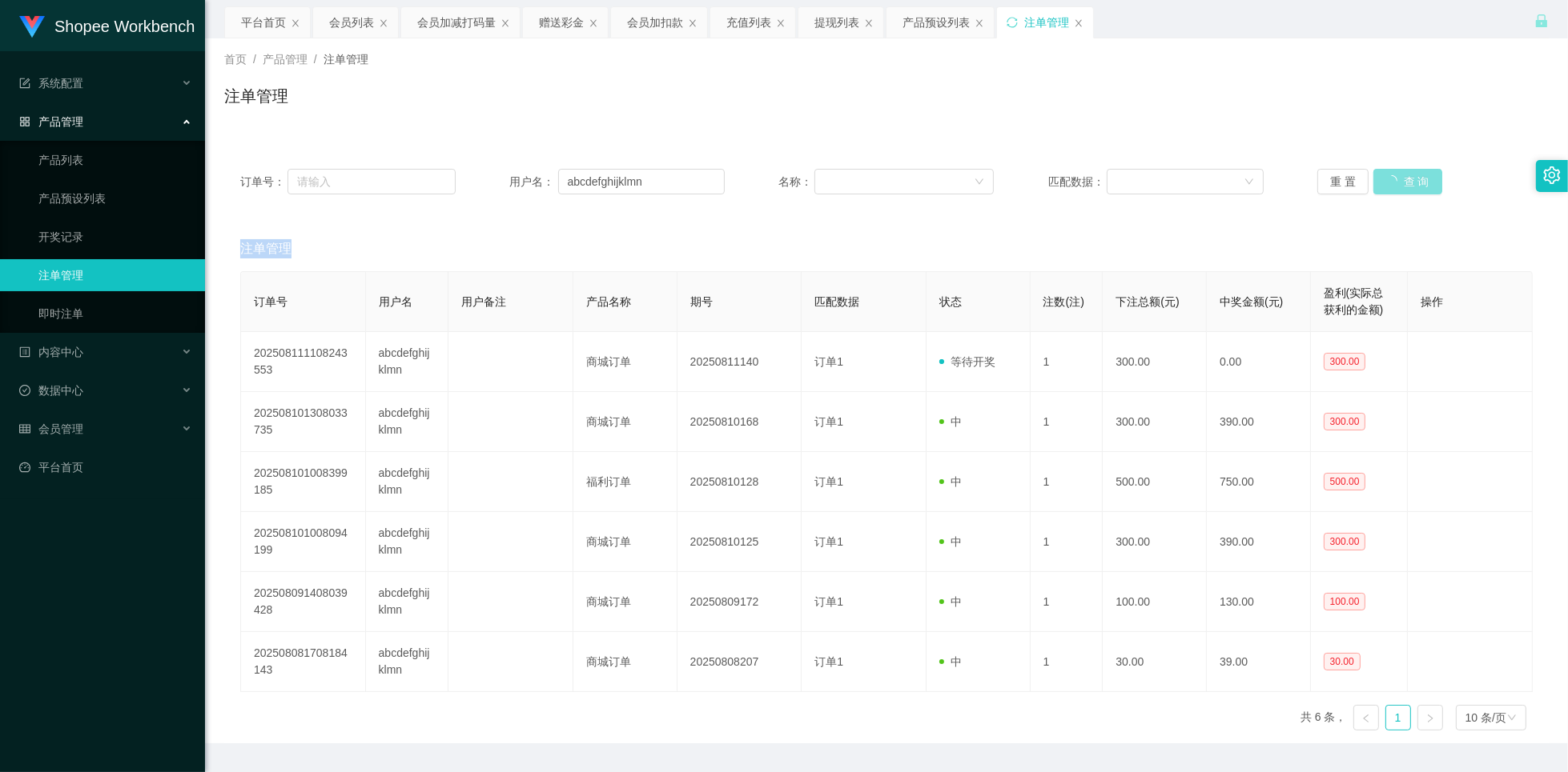
click at [1392, 185] on button "查 询" at bounding box center [1408, 182] width 69 height 26
click at [1392, 185] on button "查 询" at bounding box center [1399, 182] width 51 height 26
click at [1392, 185] on div "重 置 查 询" at bounding box center [1425, 182] width 215 height 26
click at [1392, 185] on button "查 询" at bounding box center [1399, 182] width 51 height 26
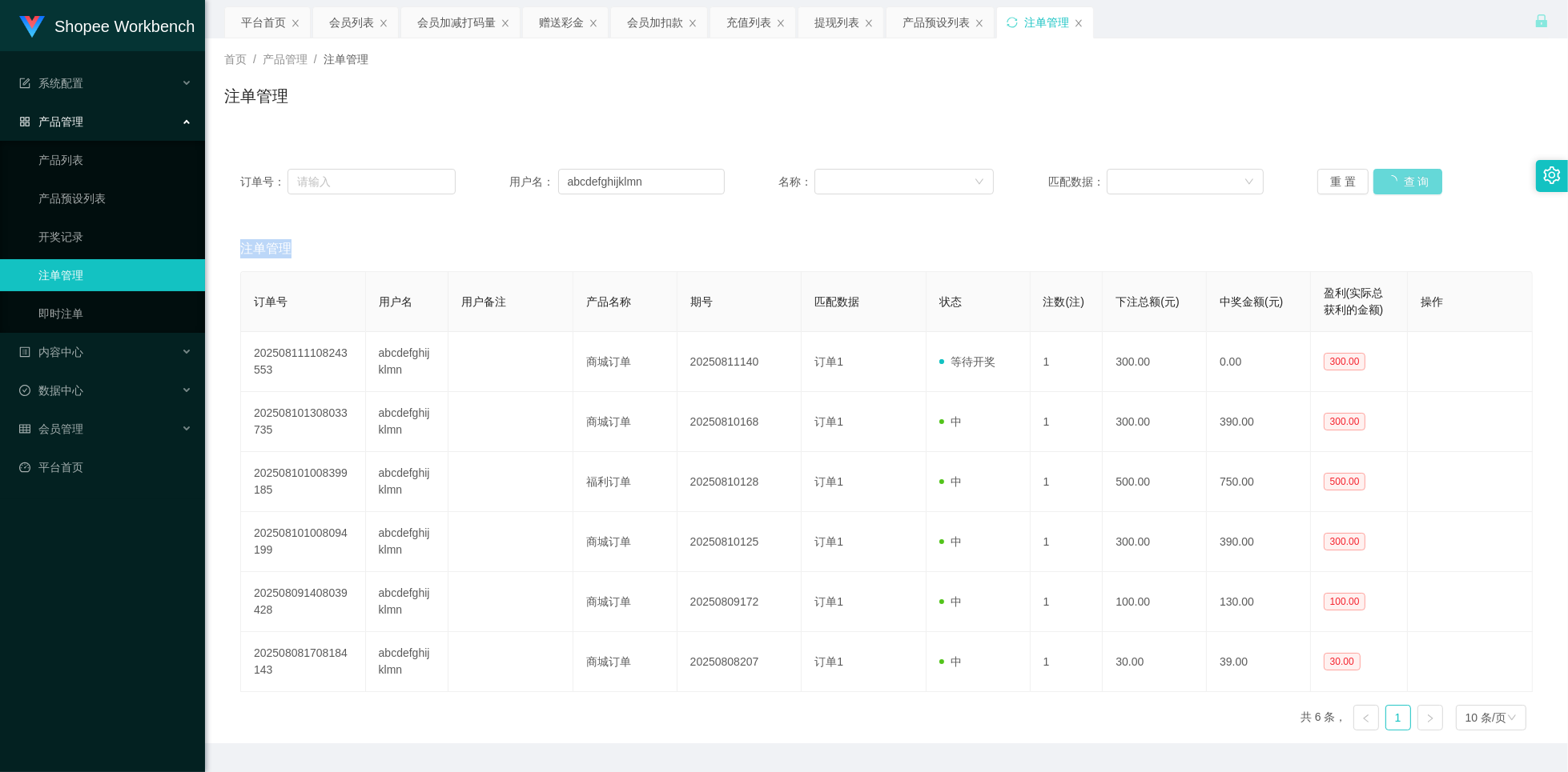
click at [1392, 185] on div "重 置 查 询" at bounding box center [1425, 182] width 215 height 26
click at [1392, 185] on button "查 询" at bounding box center [1399, 182] width 51 height 26
click at [1392, 185] on div "重 置 查 询" at bounding box center [1425, 182] width 215 height 26
click at [1392, 185] on button "查 询" at bounding box center [1399, 182] width 51 height 26
click at [1392, 185] on div "重 置 查 询" at bounding box center [1425, 182] width 215 height 26
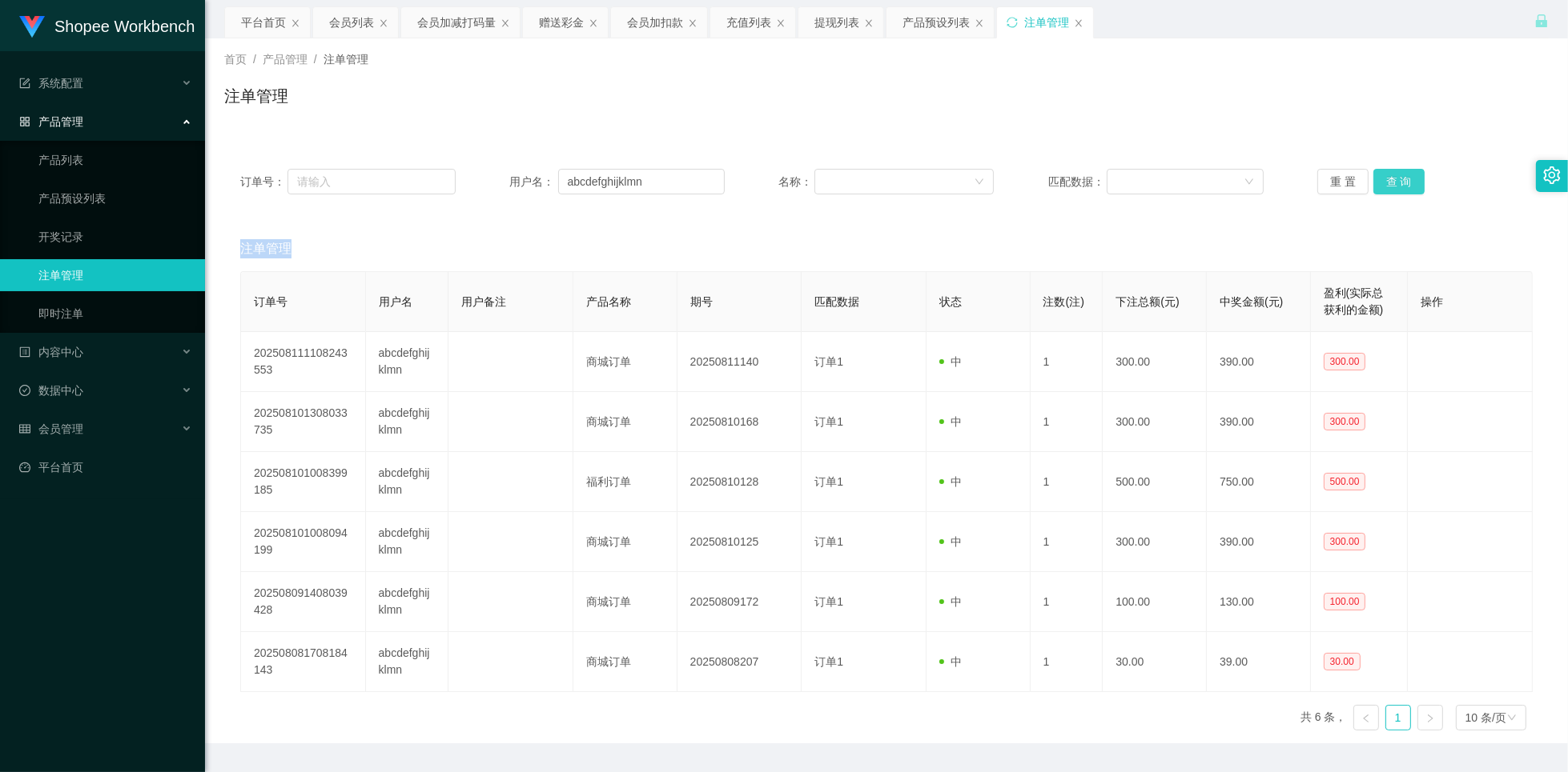
click at [1392, 185] on button "查 询" at bounding box center [1399, 182] width 51 height 26
click at [343, 39] on div "首页 / 产品管理 / 注单管理 / 注单管理" at bounding box center [886, 86] width 1363 height 96
click at [342, 32] on div "会员列表" at bounding box center [352, 22] width 45 height 31
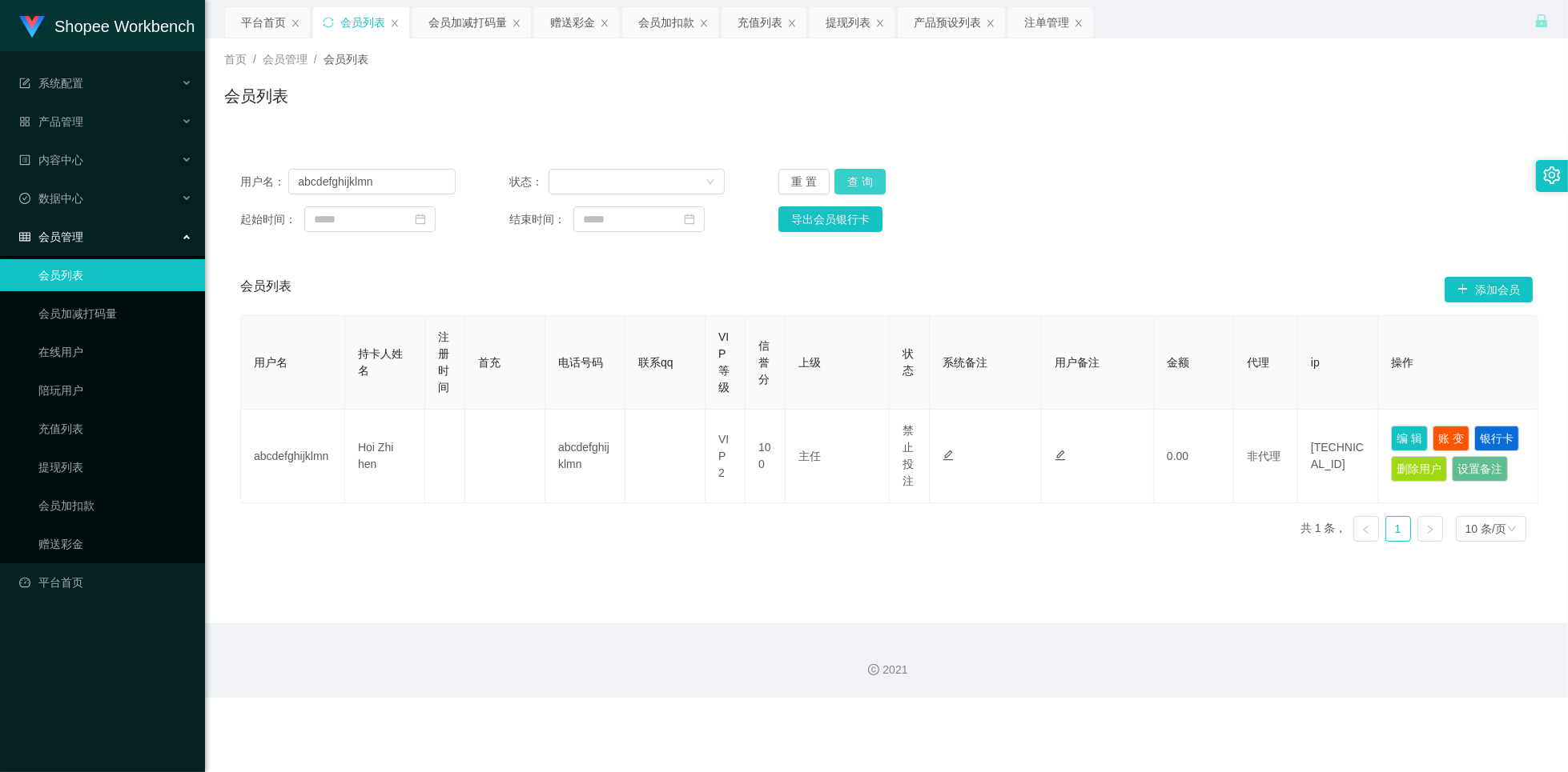
click at [840, 181] on button "查 询" at bounding box center [860, 182] width 51 height 26
click at [864, 187] on button "查 询" at bounding box center [860, 182] width 51 height 26
click at [420, 194] on div "用户名： abcdefghijklmn" at bounding box center [347, 182] width 215 height 26
click at [418, 190] on input "abcdefghijklmn" at bounding box center [372, 182] width 167 height 26
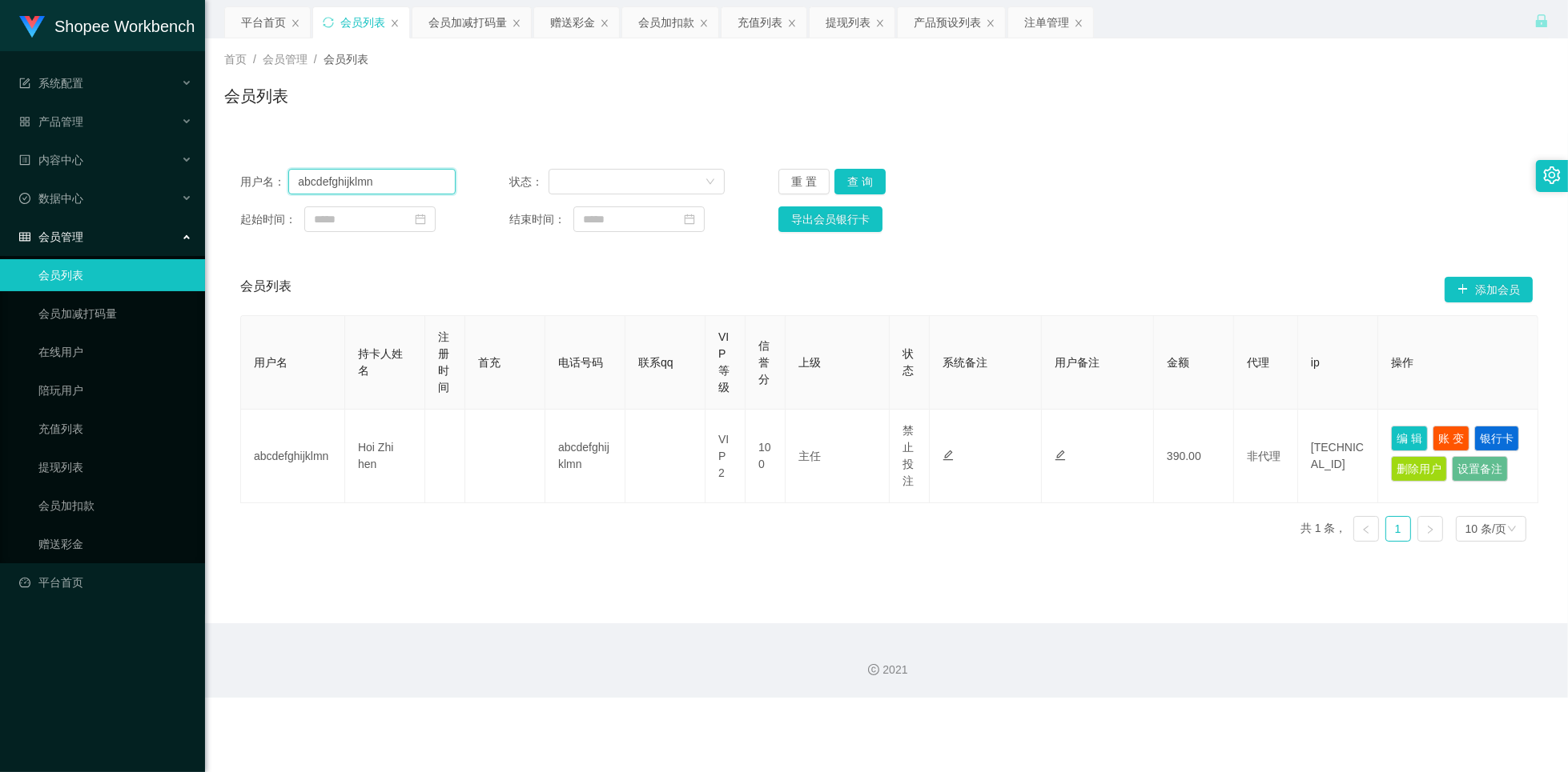
click at [418, 190] on input "abcdefghijklmn" at bounding box center [372, 182] width 167 height 26
click at [848, 29] on div "提现列表" at bounding box center [848, 22] width 45 height 31
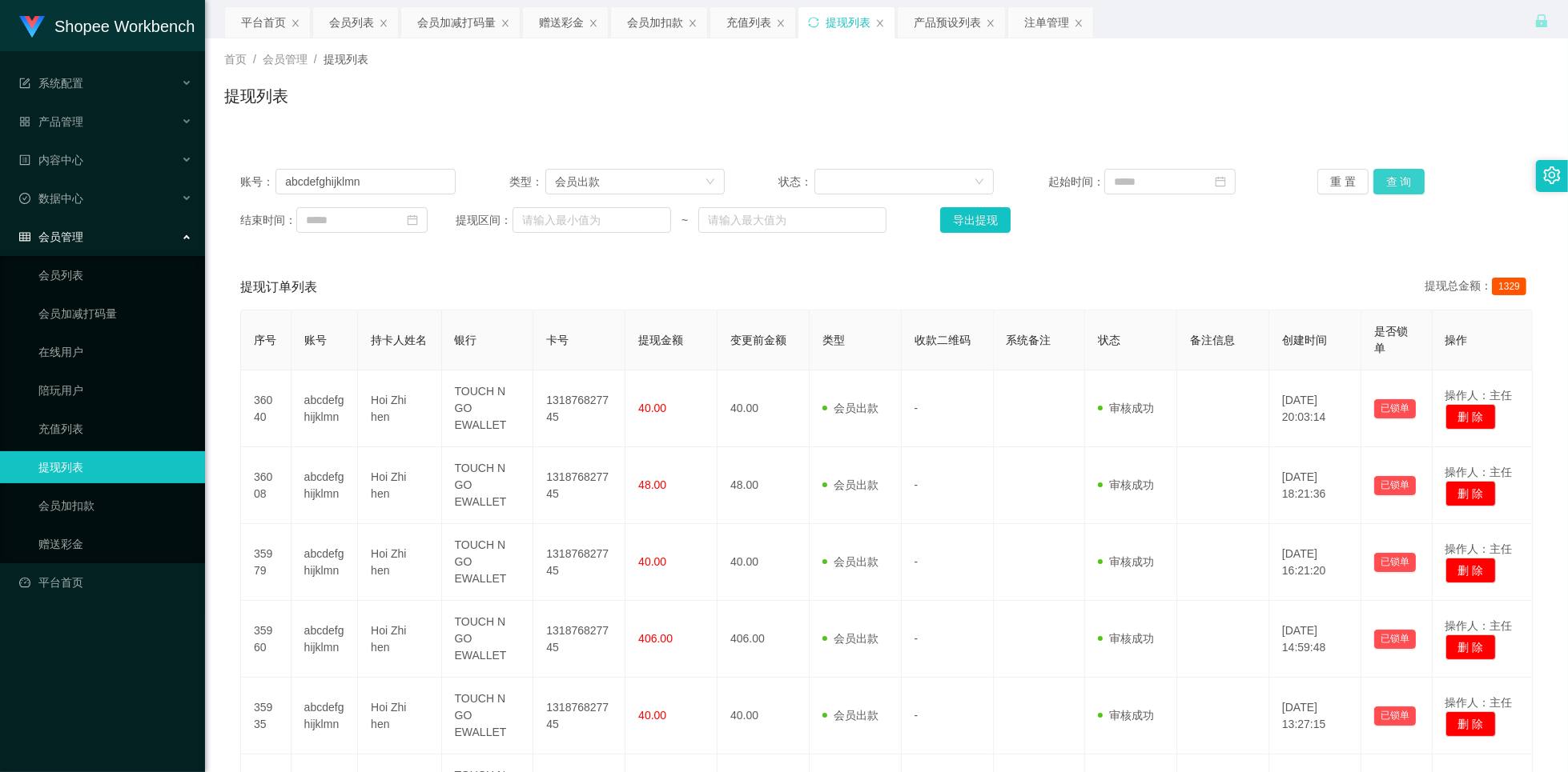
click at [1379, 182] on button "查 询" at bounding box center [1399, 182] width 51 height 26
click at [557, 20] on div "赠送彩金" at bounding box center [561, 22] width 45 height 31
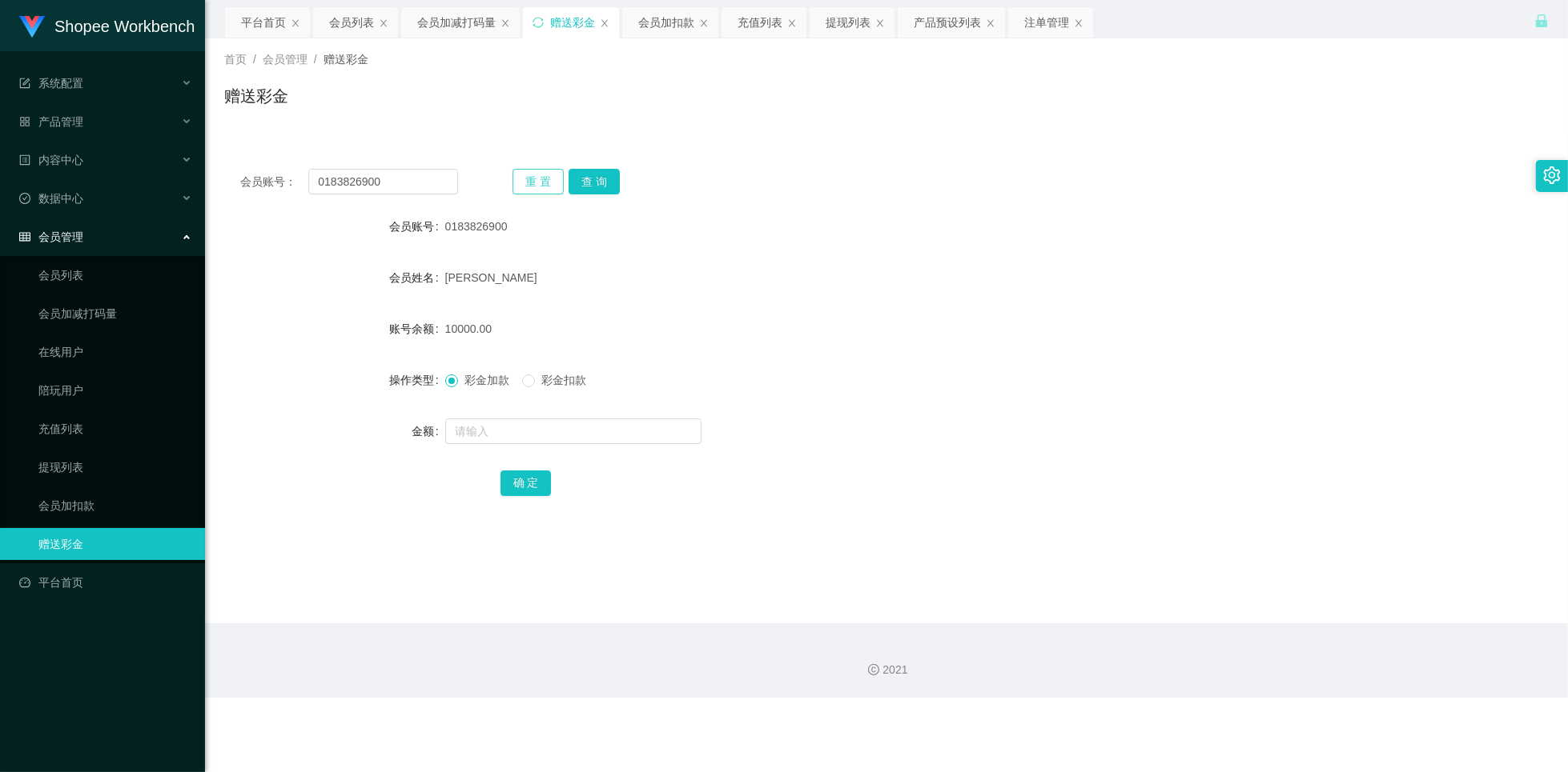
click at [529, 181] on button "重 置" at bounding box center [538, 182] width 51 height 26
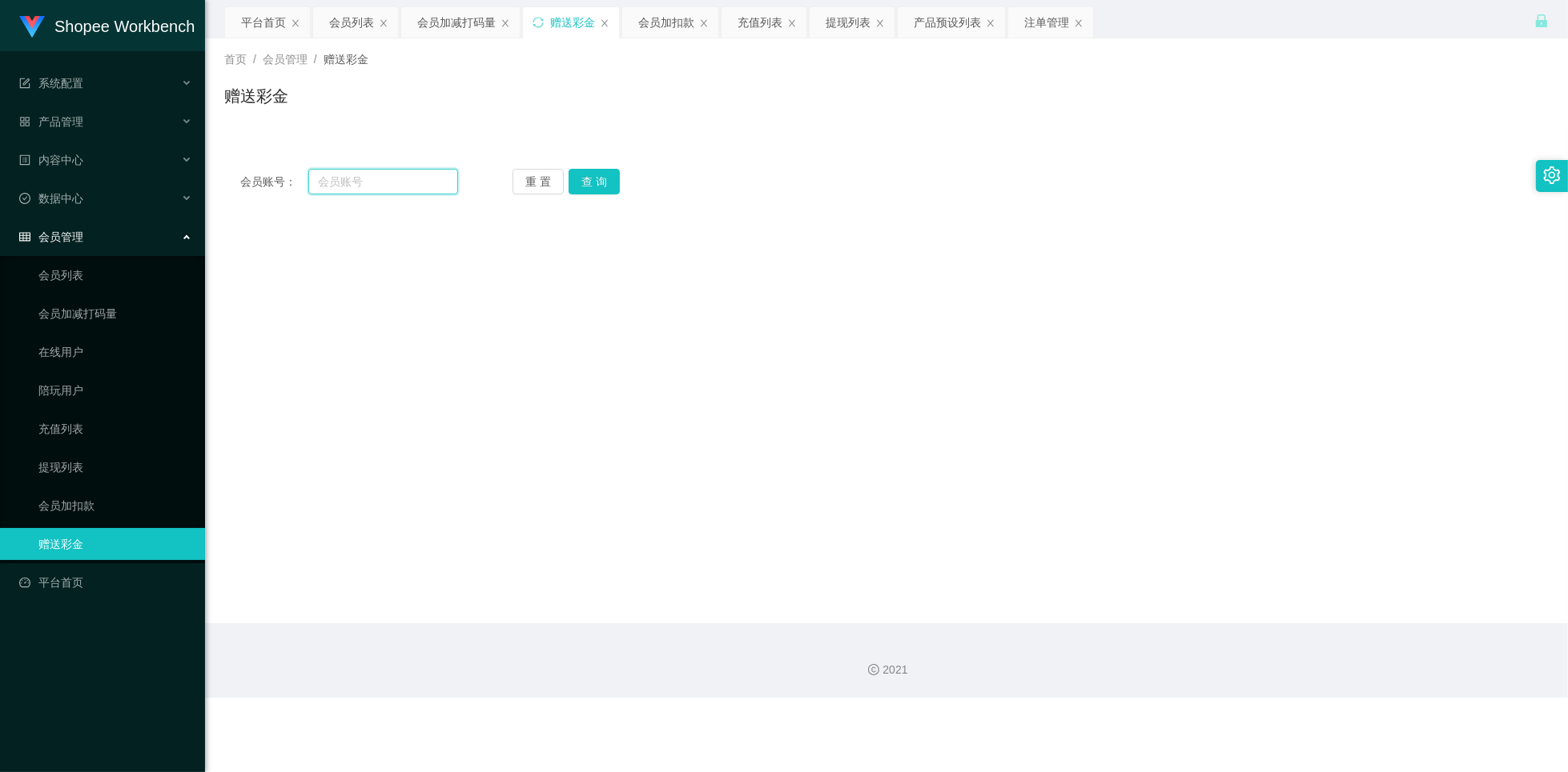
drag, startPoint x: 404, startPoint y: 186, endPoint x: 392, endPoint y: 190, distance: 12.6
click at [404, 186] on input "text" at bounding box center [382, 182] width 149 height 26
paste input "[PERSON_NAME]"
type input "[PERSON_NAME]"
click at [594, 190] on button "查 询" at bounding box center [594, 182] width 51 height 26
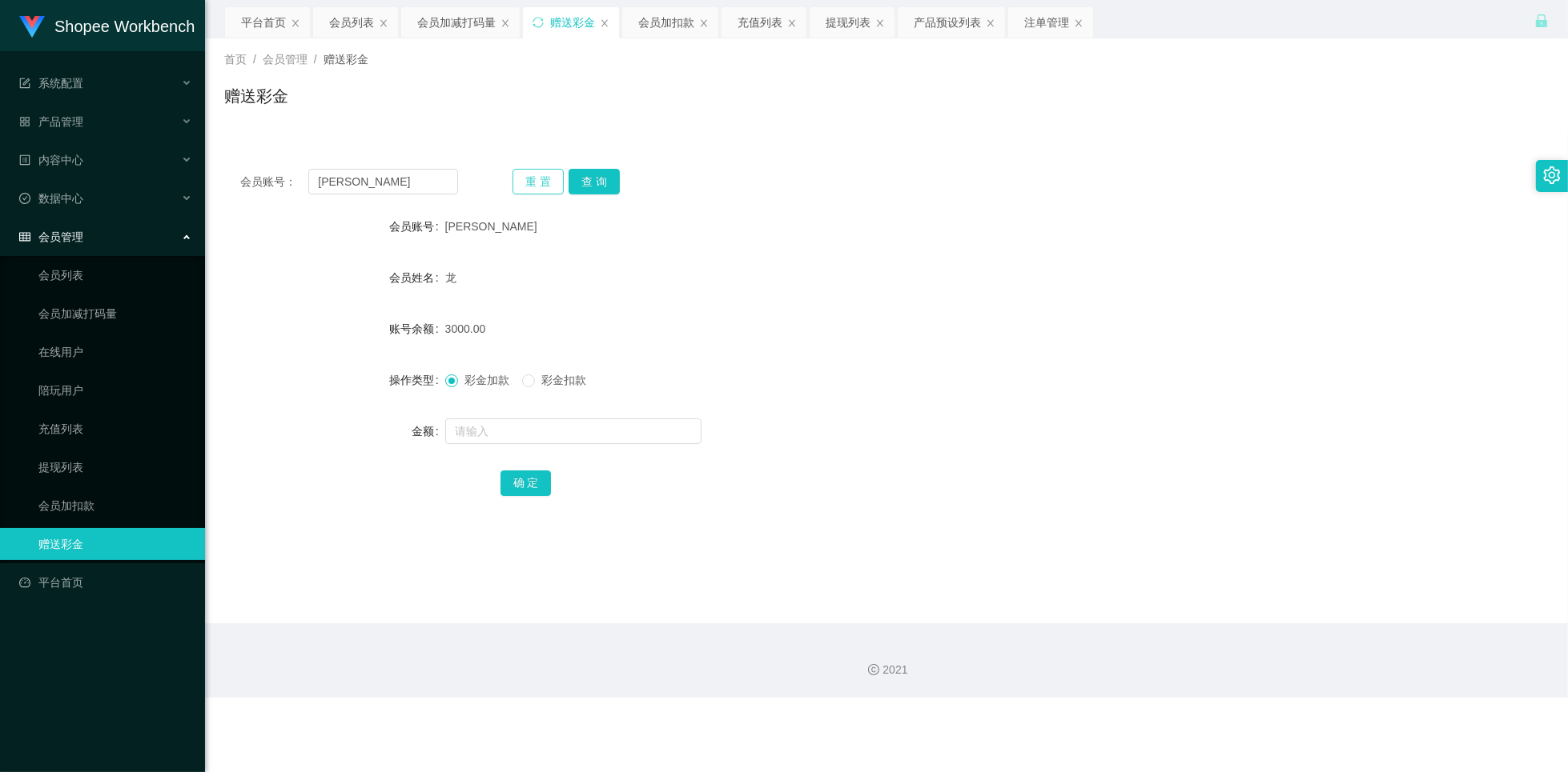
click at [541, 179] on button "重 置" at bounding box center [538, 182] width 51 height 26
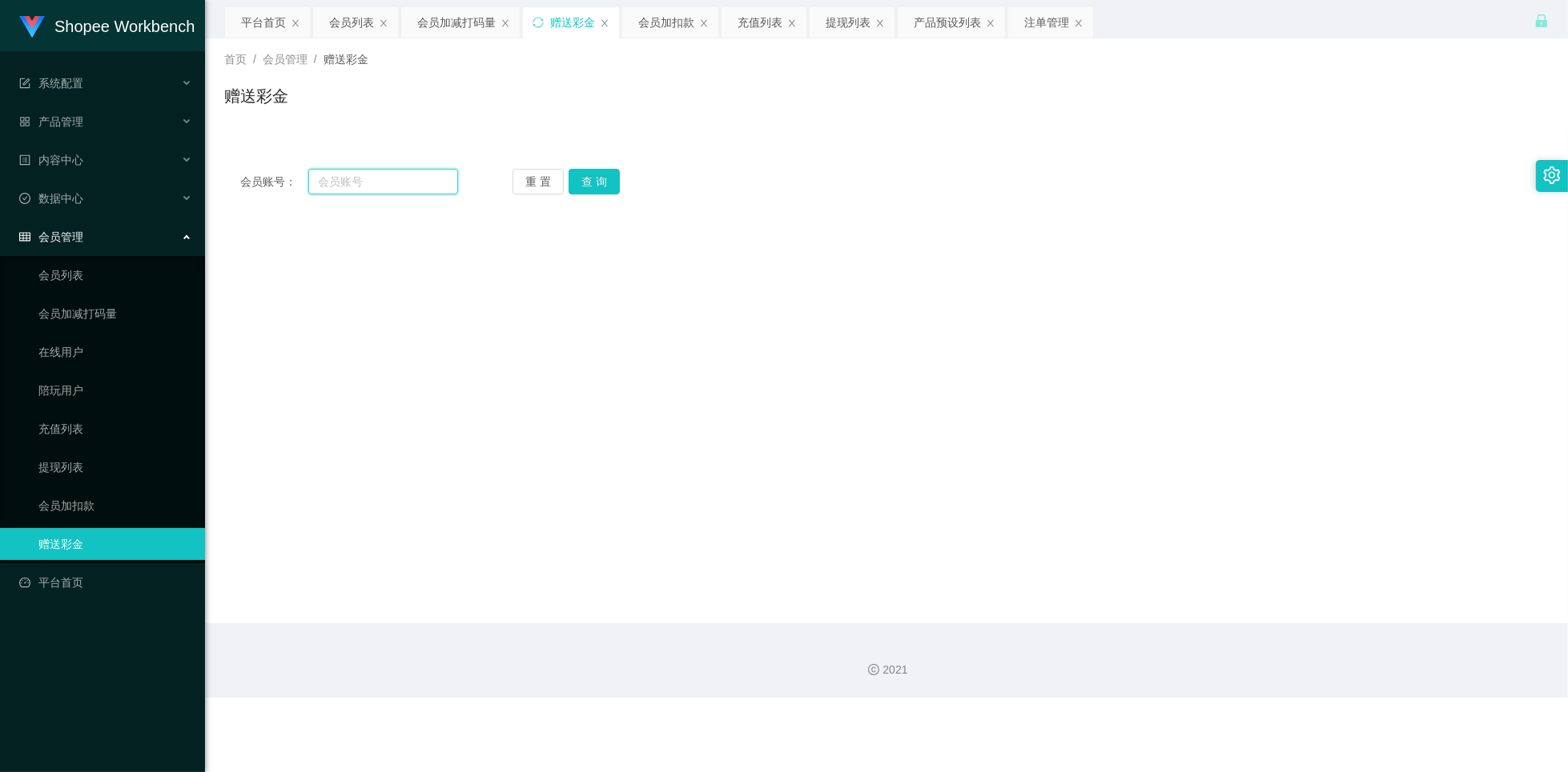
click at [404, 185] on input "text" at bounding box center [382, 182] width 149 height 26
paste input "LAWLEE"
type input "LAWLEE"
click at [584, 188] on button "查 询" at bounding box center [594, 182] width 51 height 26
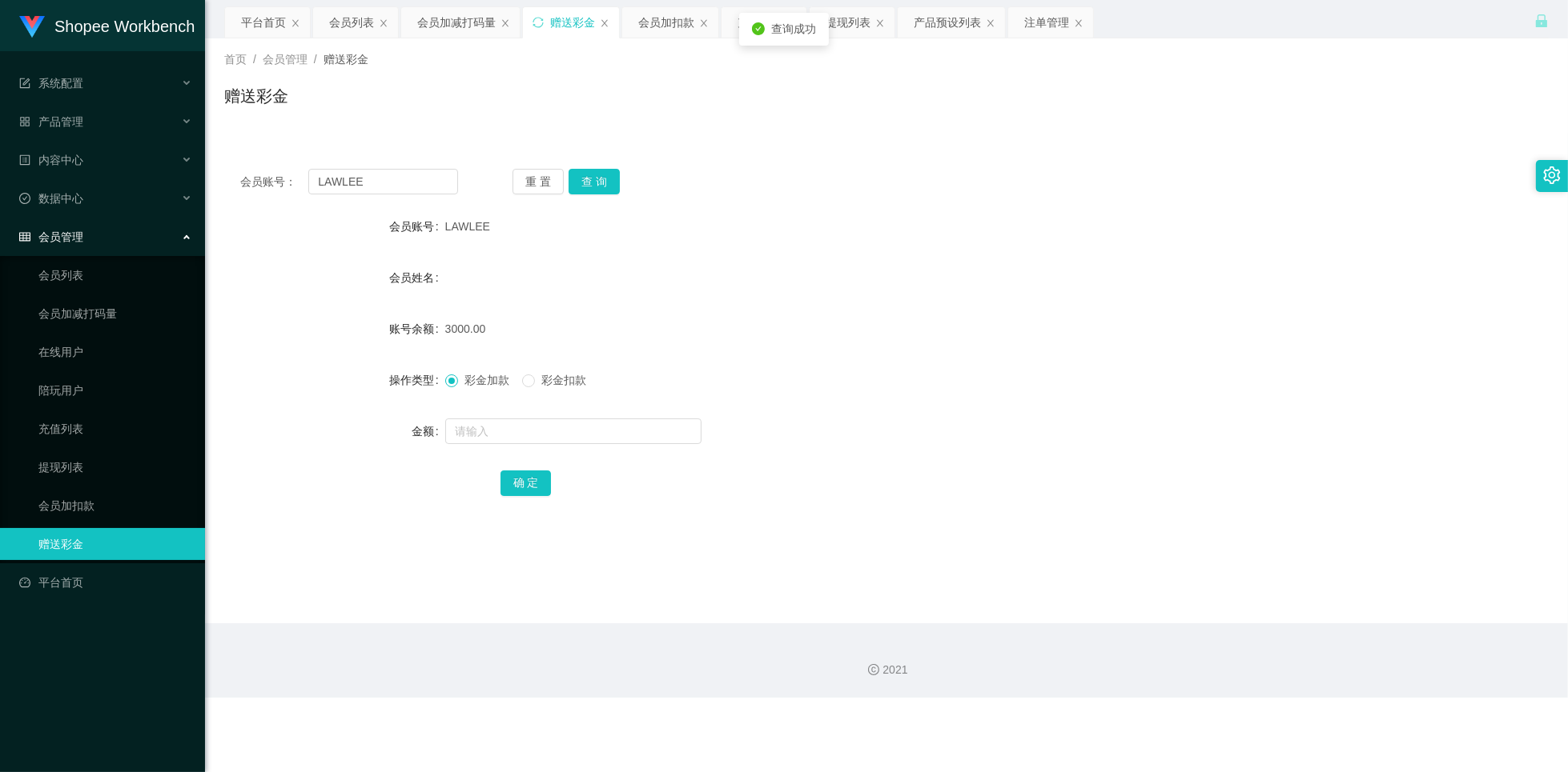
click at [709, 286] on div "会员姓名" at bounding box center [887, 278] width 1325 height 32
click at [751, 278] on div "会员姓名" at bounding box center [887, 278] width 1325 height 32
click at [342, 22] on div "会员列表" at bounding box center [352, 22] width 45 height 31
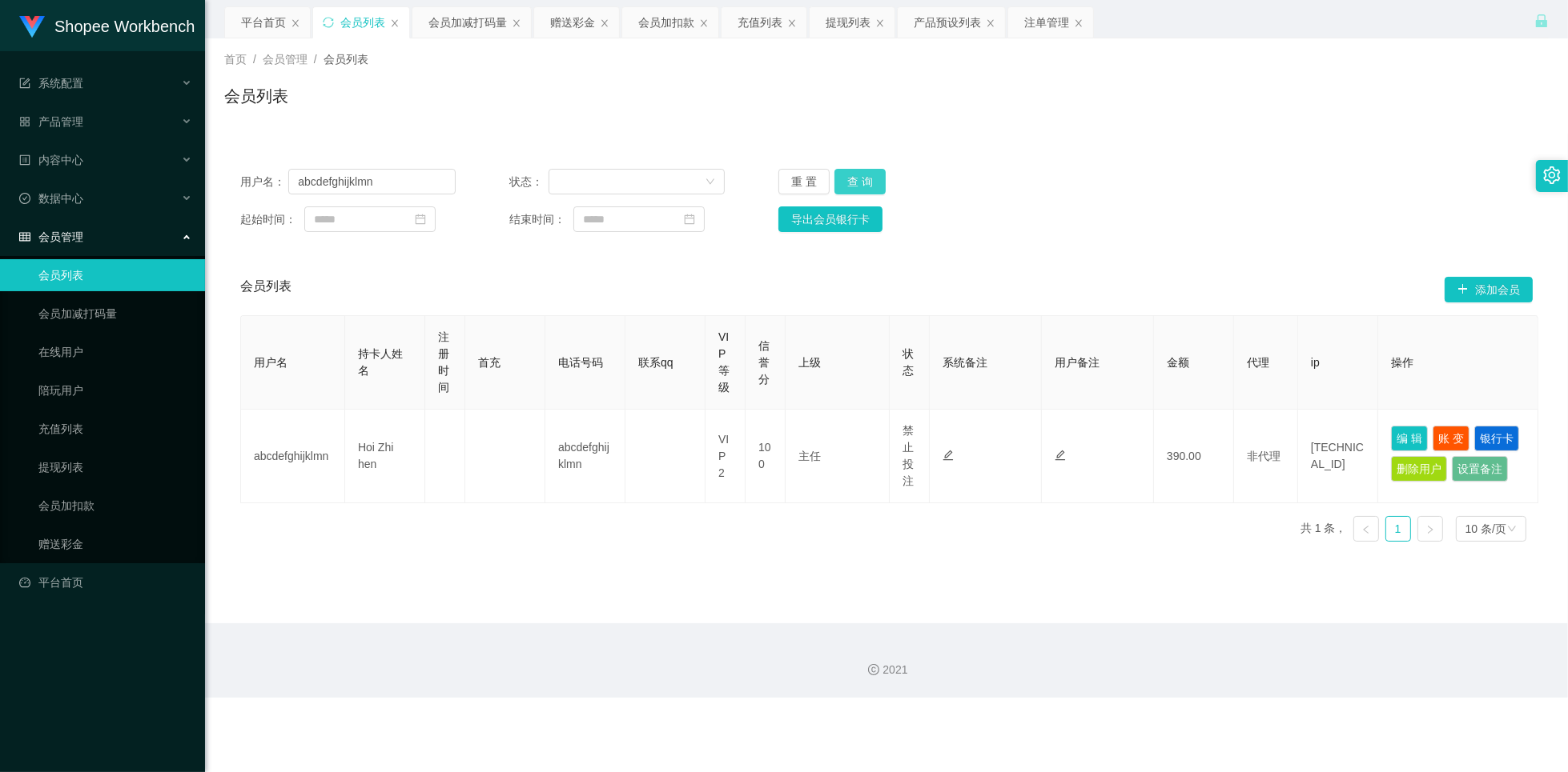
click at [859, 183] on button "查 询" at bounding box center [860, 182] width 51 height 26
click at [868, 185] on button "查 询" at bounding box center [860, 182] width 51 height 26
click at [420, 186] on input "abcdefghijklmn" at bounding box center [372, 182] width 167 height 26
click at [420, 185] on input "abcdefghijklmn" at bounding box center [372, 182] width 167 height 26
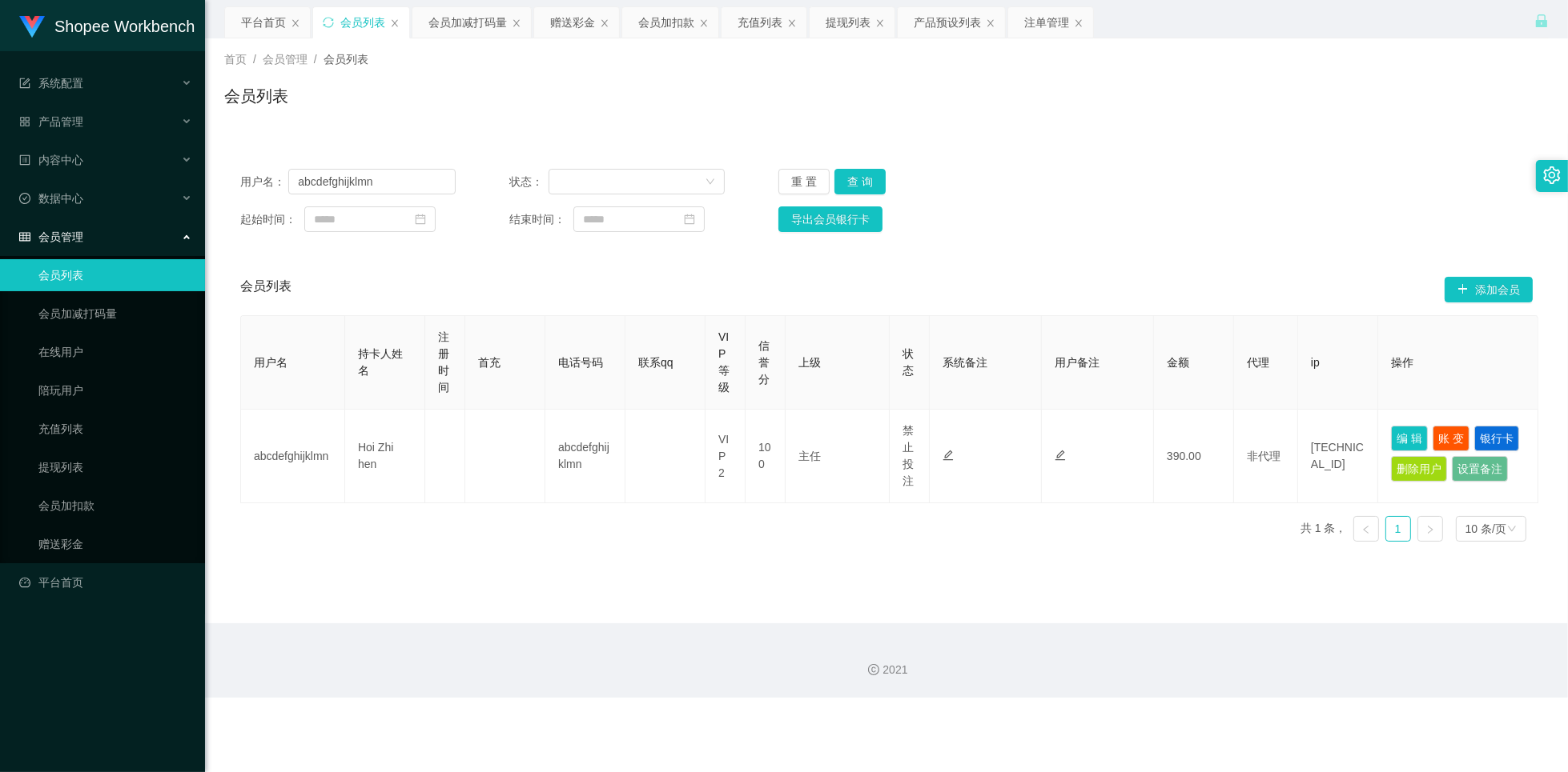
click at [452, 110] on div "会员列表" at bounding box center [887, 102] width 1325 height 37
click at [469, 262] on div "用户名： abcdefghijklmn 状态： 重 置 查 询 起始时间： 结束时间： 导出会员银行卡 会员列表 添加会员 用户名 持卡人姓名 注册时间 首充…" at bounding box center [887, 353] width 1325 height 402
click at [369, 177] on input "abcdefghijklmn" at bounding box center [372, 182] width 167 height 26
click at [849, 182] on button "查 询" at bounding box center [860, 182] width 51 height 26
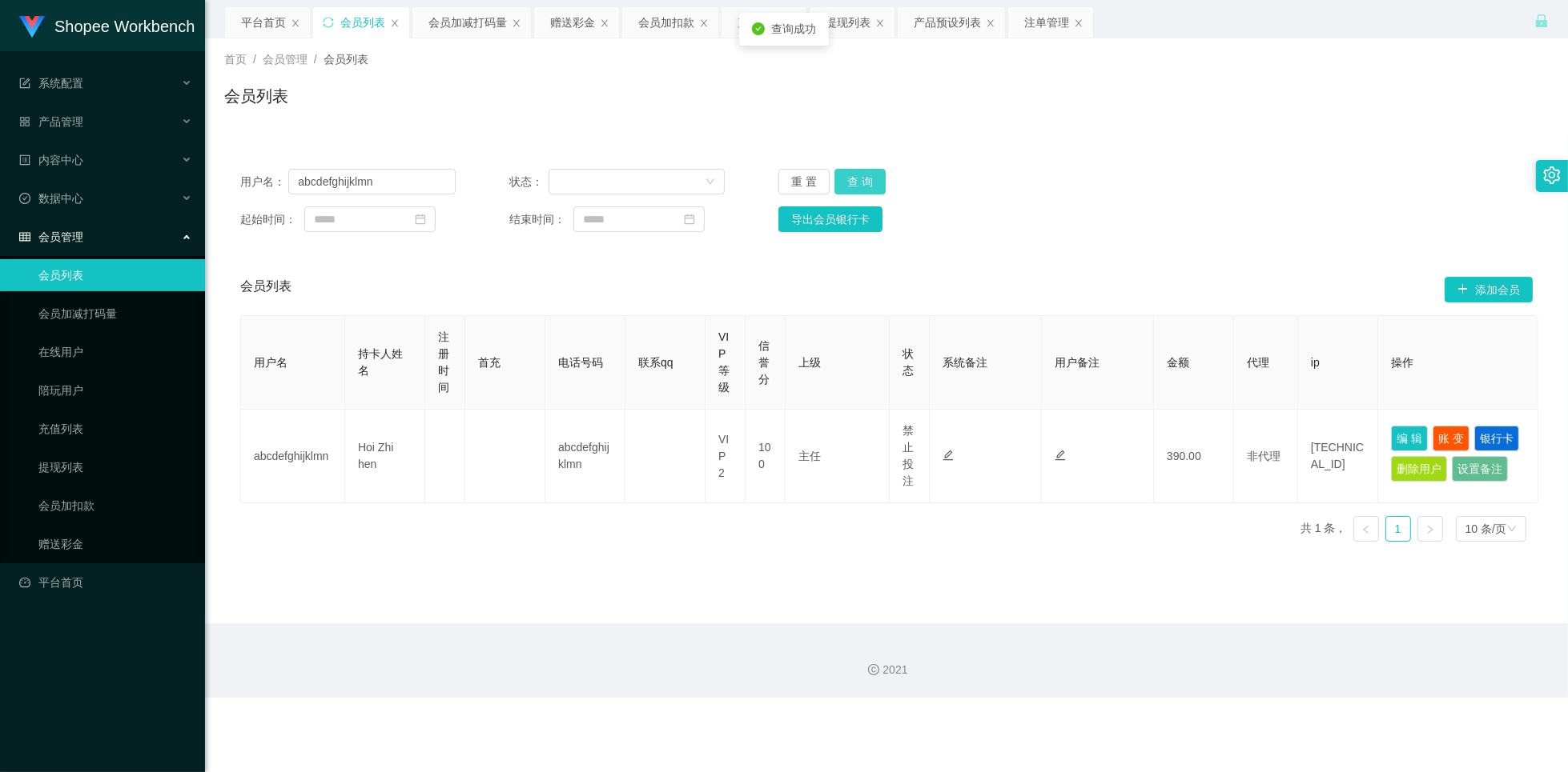
click at [849, 182] on button "查 询" at bounding box center [860, 182] width 51 height 26
